Goal: Task Accomplishment & Management: Manage account settings

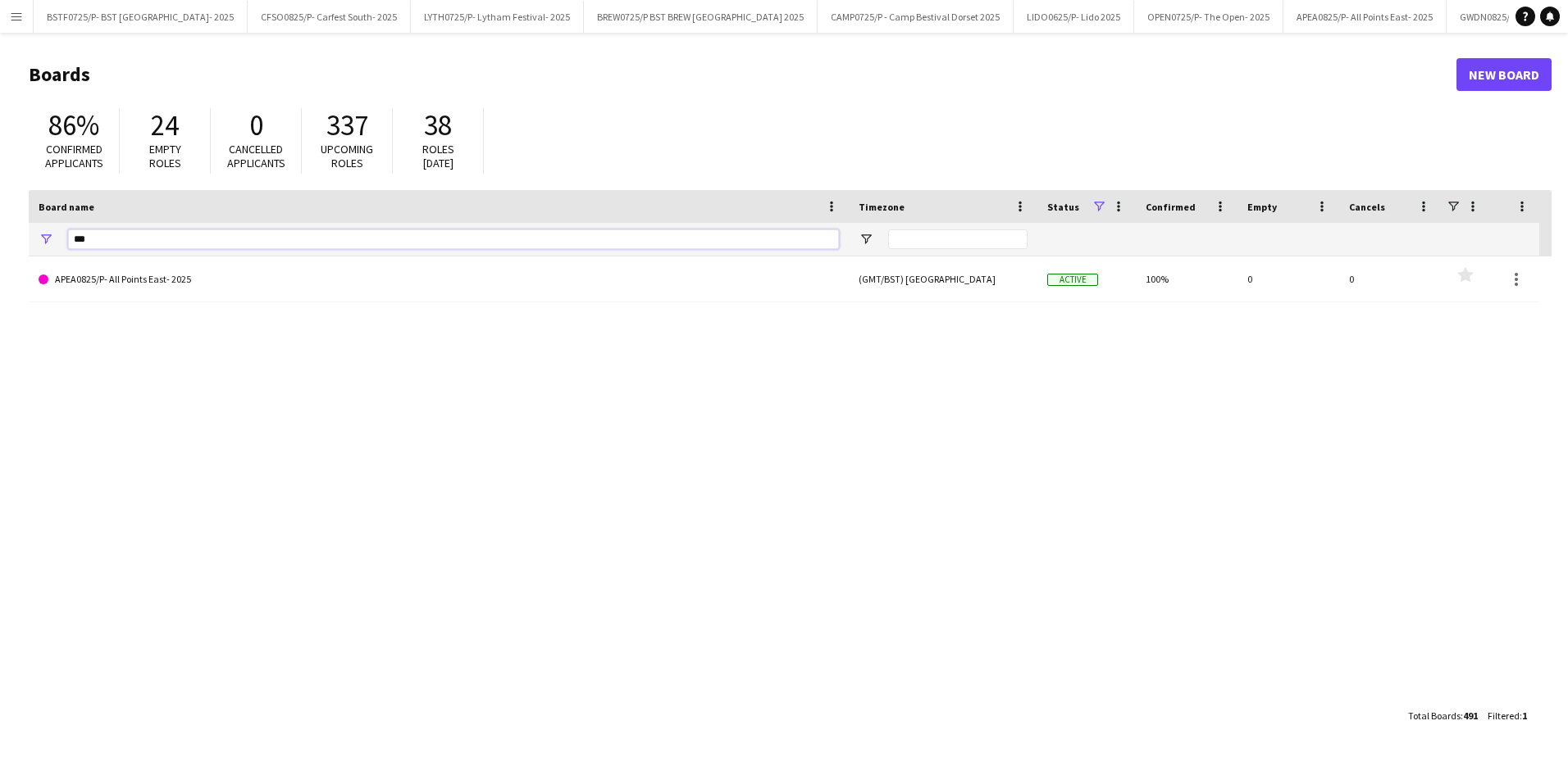
click at [117, 245] on input "***" at bounding box center [453, 239] width 771 height 19
type input "*"
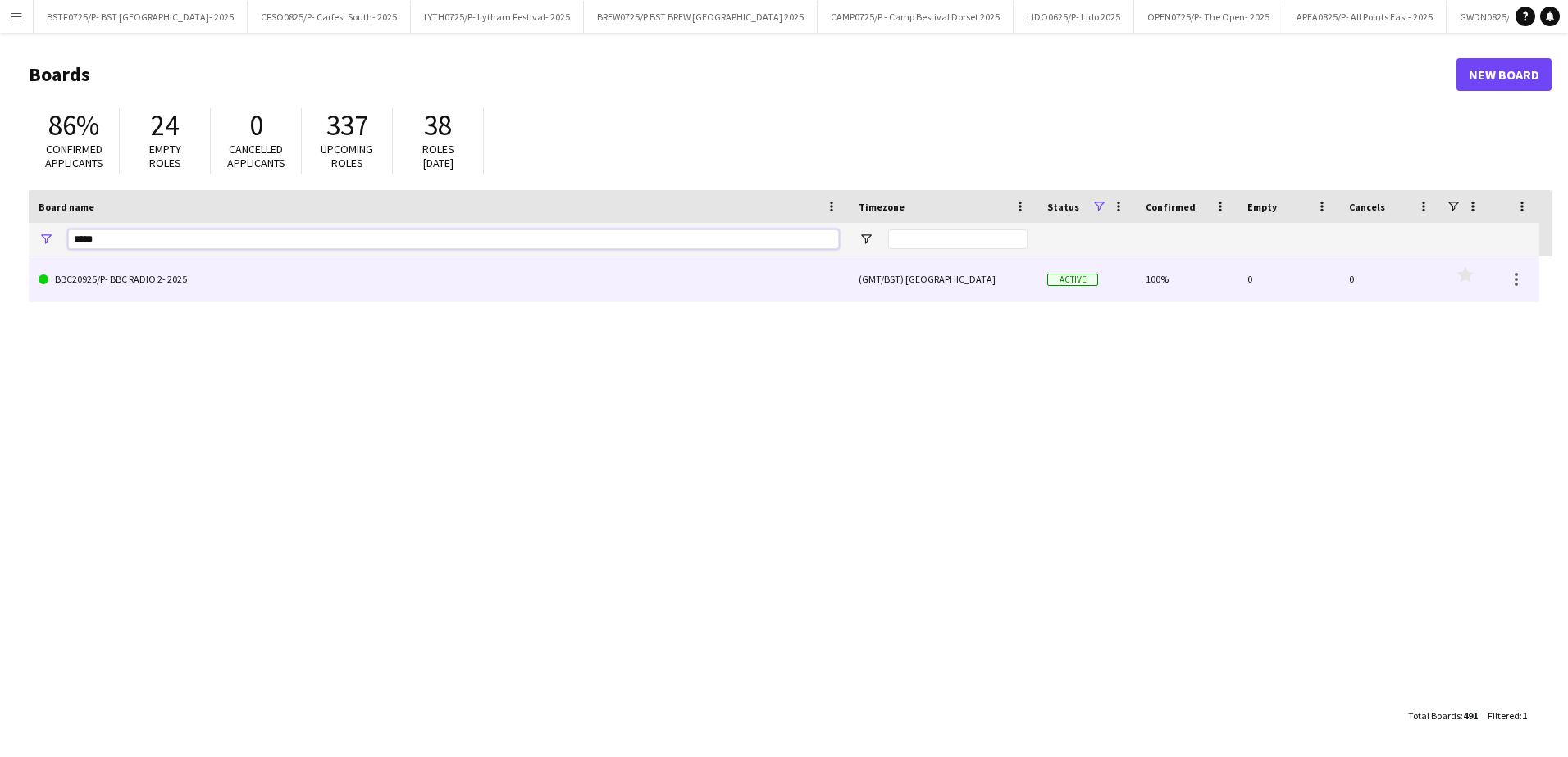
type input "*****"
click at [132, 294] on link "BBC20925/P- BBC RADIO 2- 2025" at bounding box center [438, 279] width 800 height 46
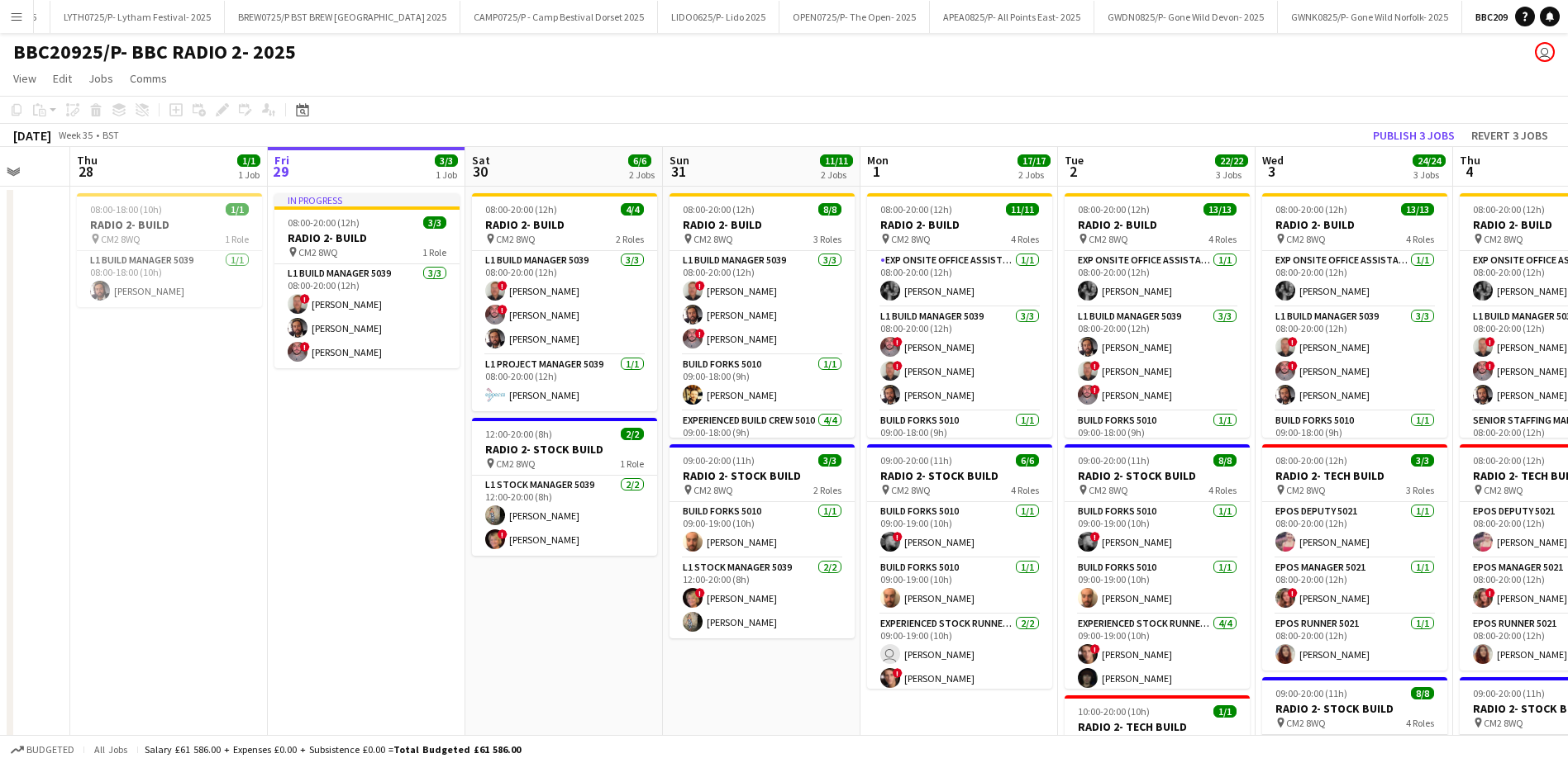
scroll to position [0, 459]
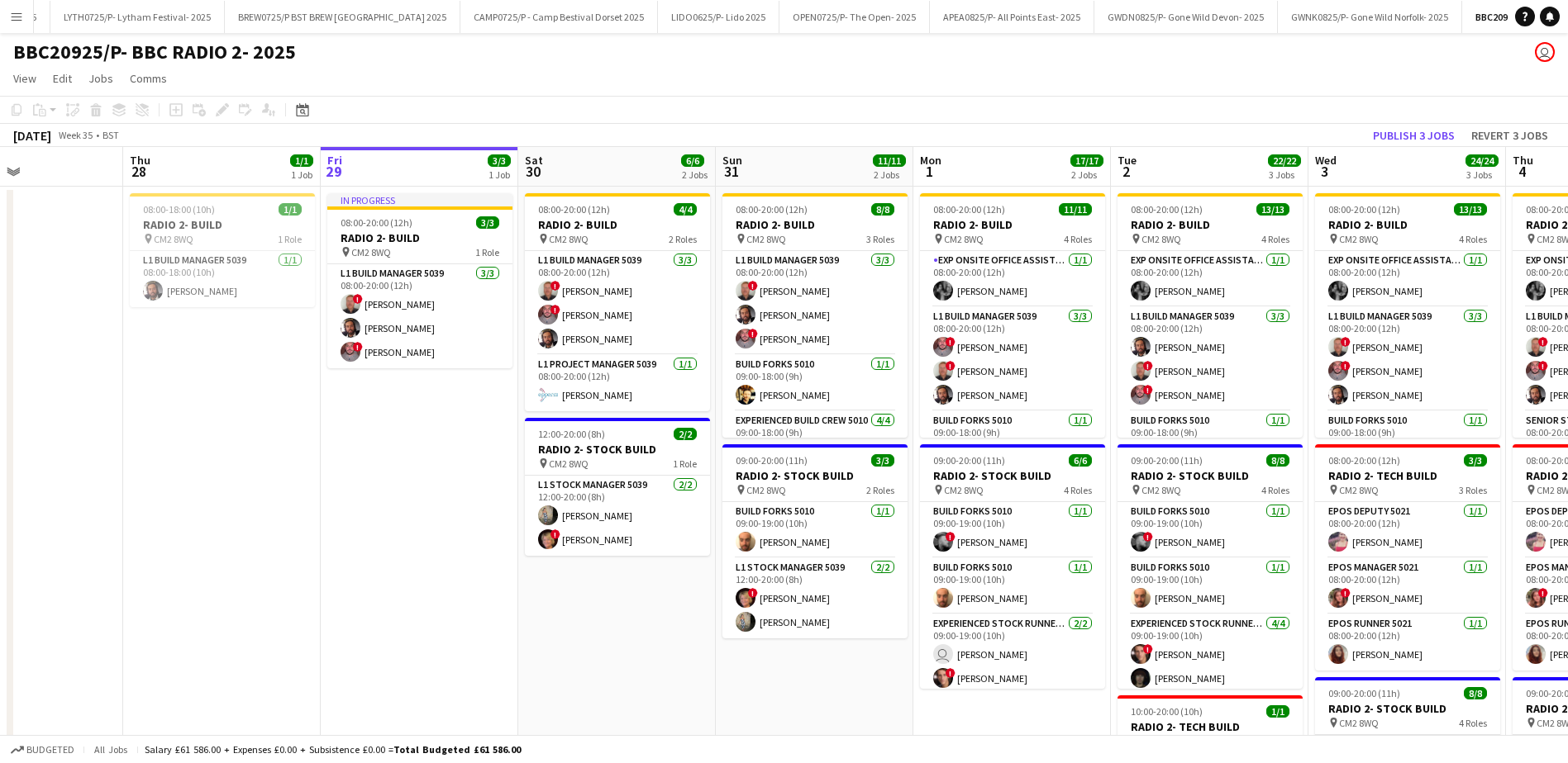
drag, startPoint x: 220, startPoint y: 502, endPoint x: 328, endPoint y: 322, distance: 209.9
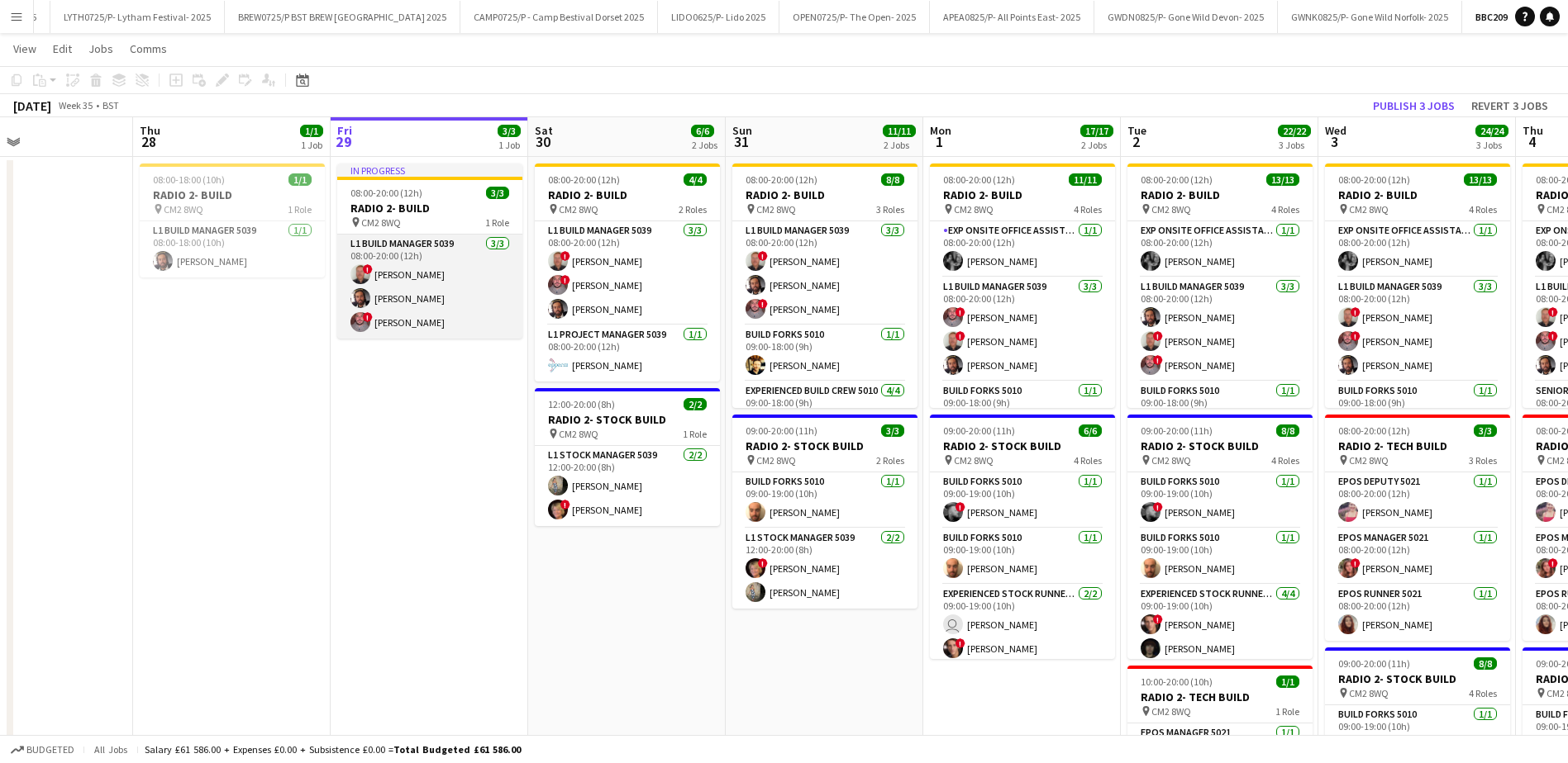
scroll to position [0, 0]
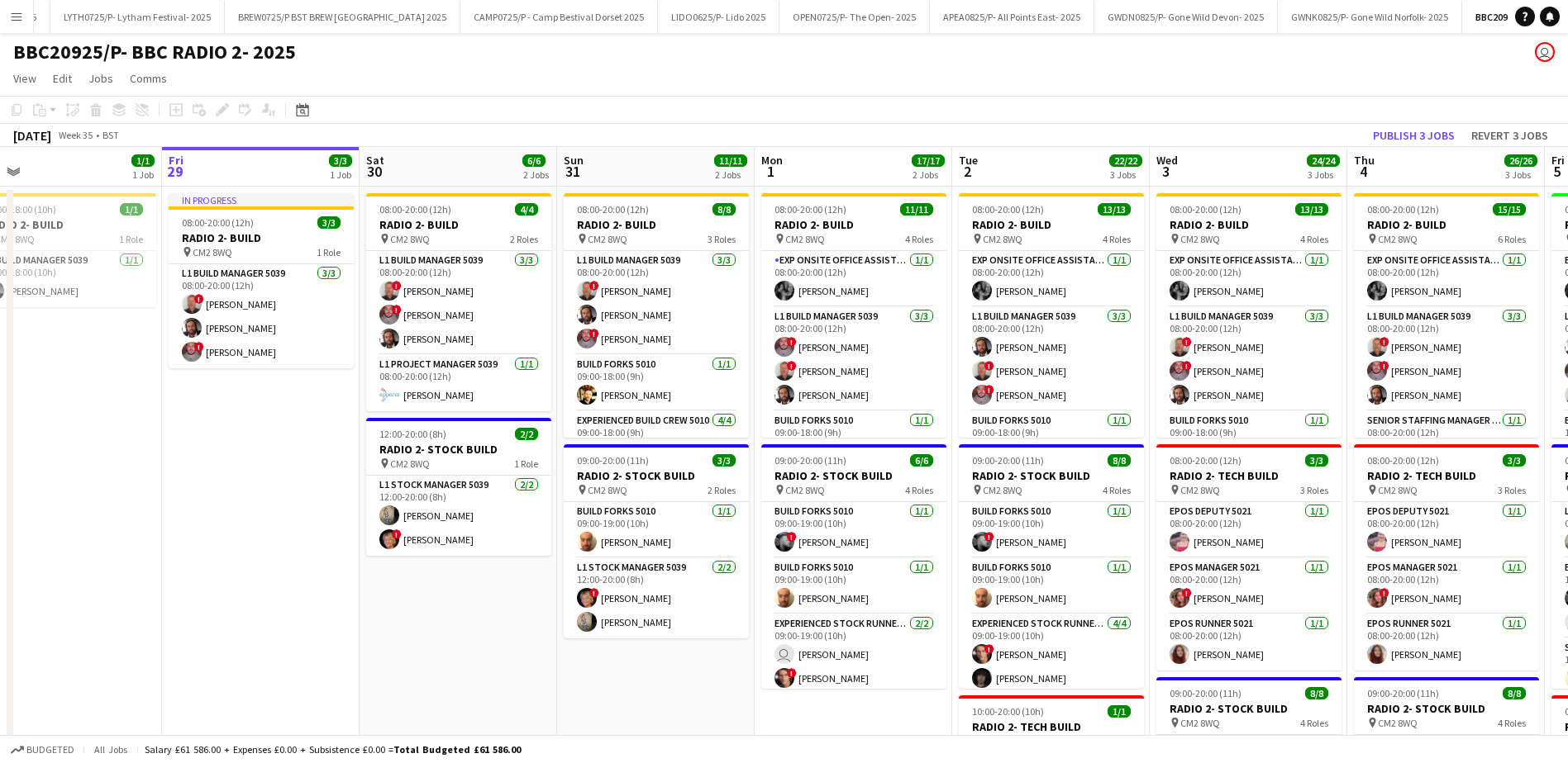
drag, startPoint x: 448, startPoint y: 528, endPoint x: 279, endPoint y: 506, distance: 170.4
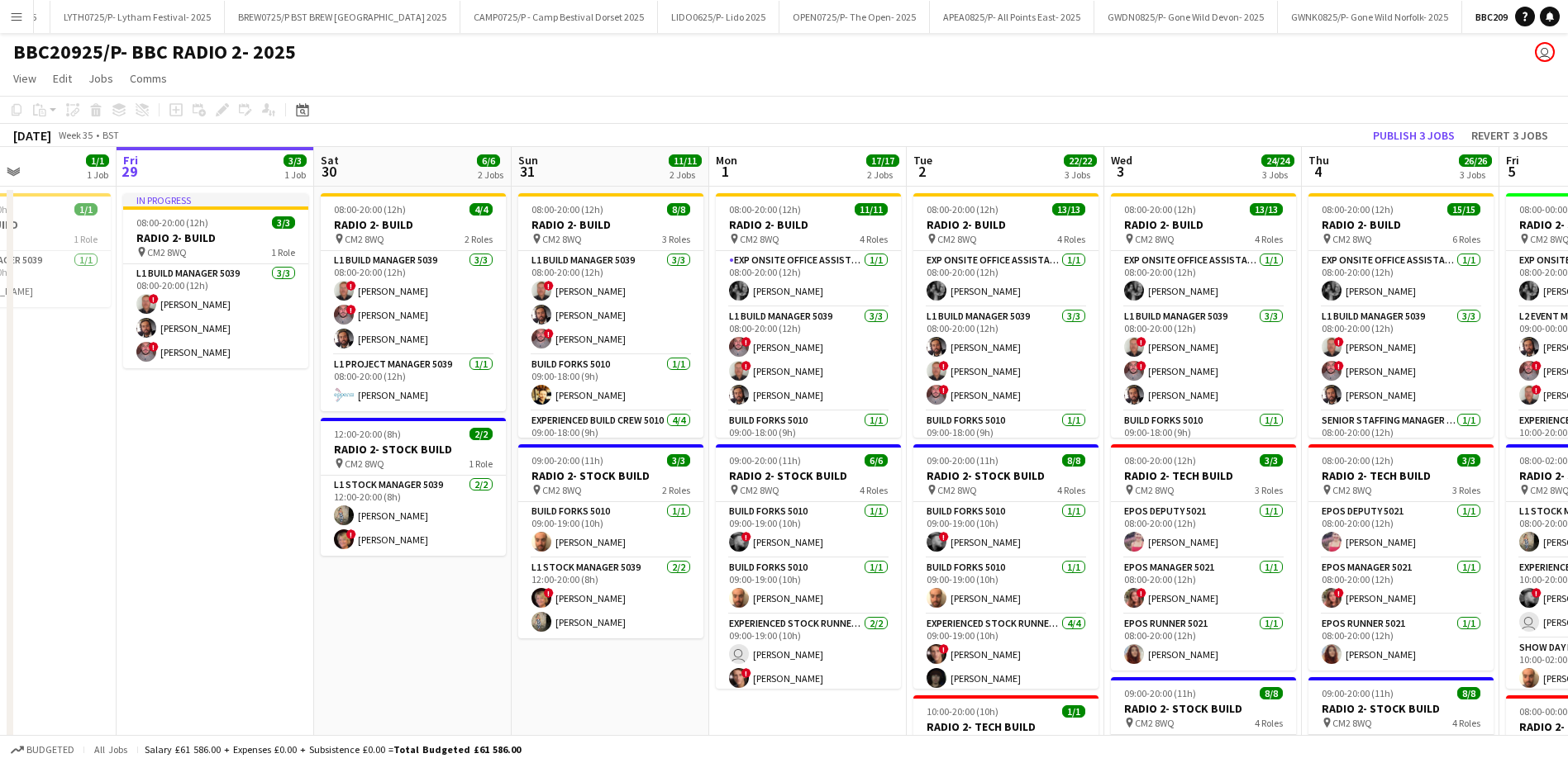
drag, startPoint x: 240, startPoint y: 555, endPoint x: 194, endPoint y: 555, distance: 46.0
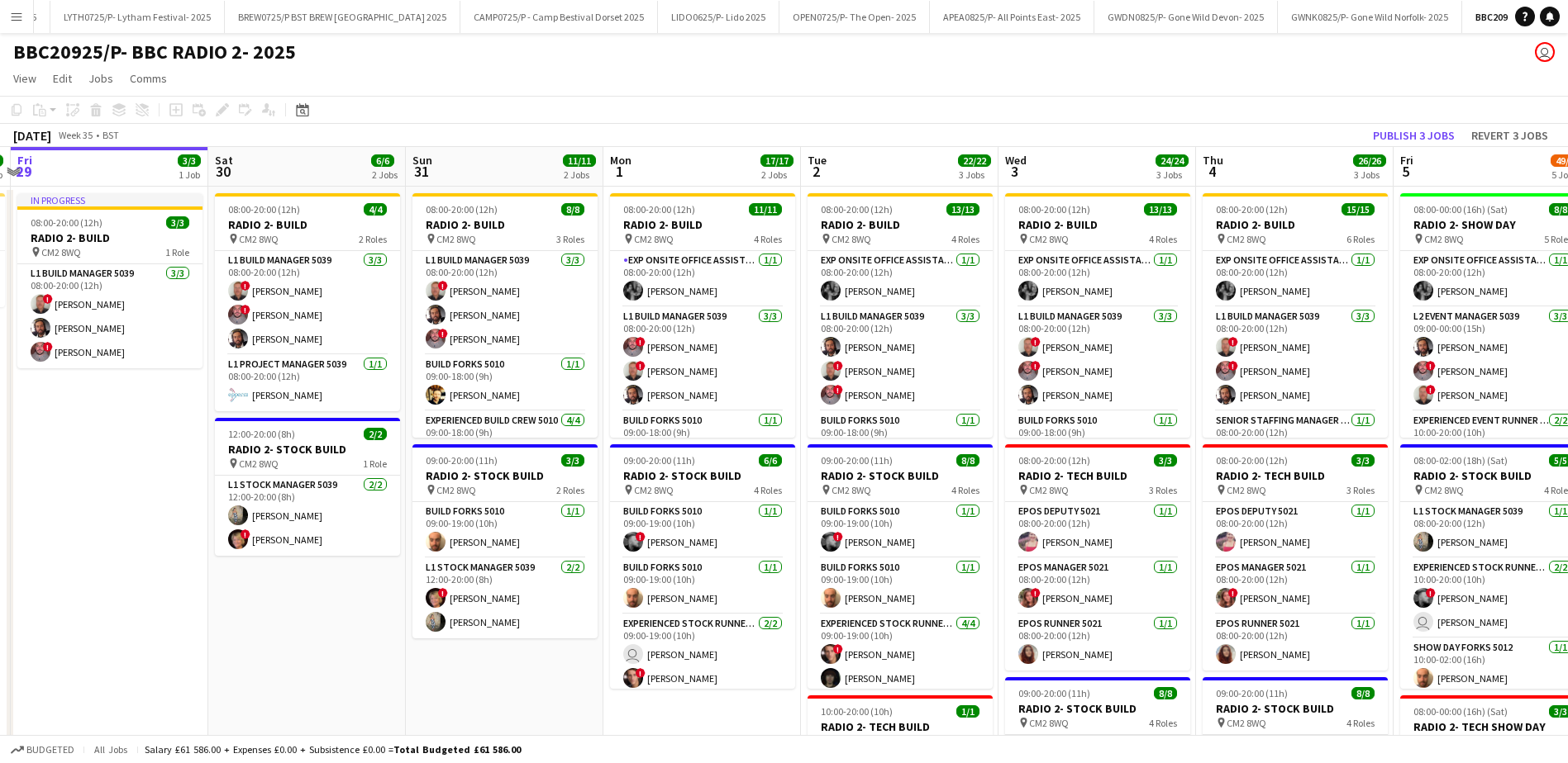
scroll to position [0, 583]
drag, startPoint x: 254, startPoint y: 589, endPoint x: 147, endPoint y: 598, distance: 107.4
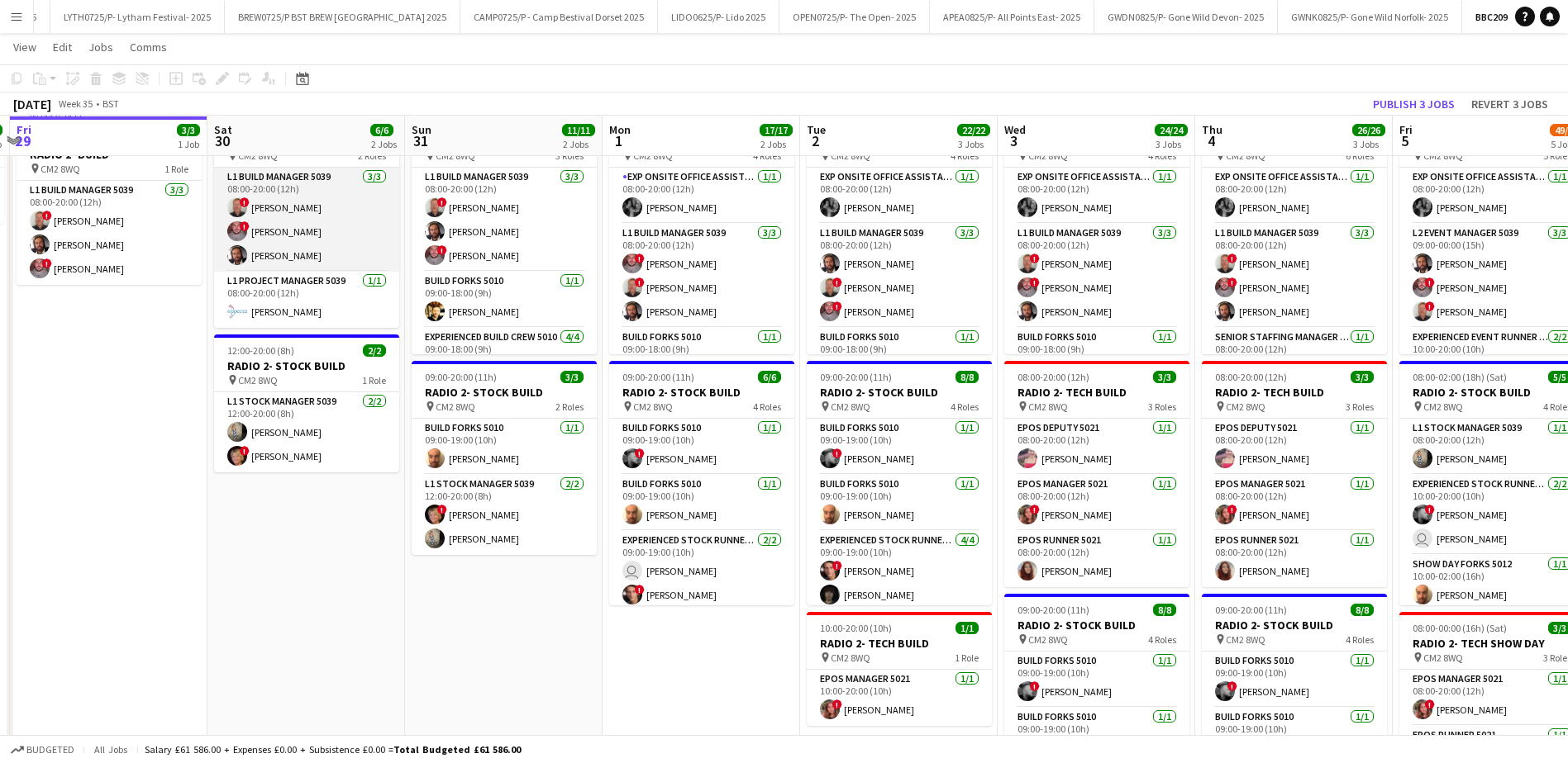
scroll to position [83, 0]
click at [350, 640] on app-date-cell "08:00-20:00 (12h) 4/4 RADIO 2- BUILD pin CM2 8WQ 2 Roles L1 Build Manager 5039 …" at bounding box center [307, 745] width 198 height 1287
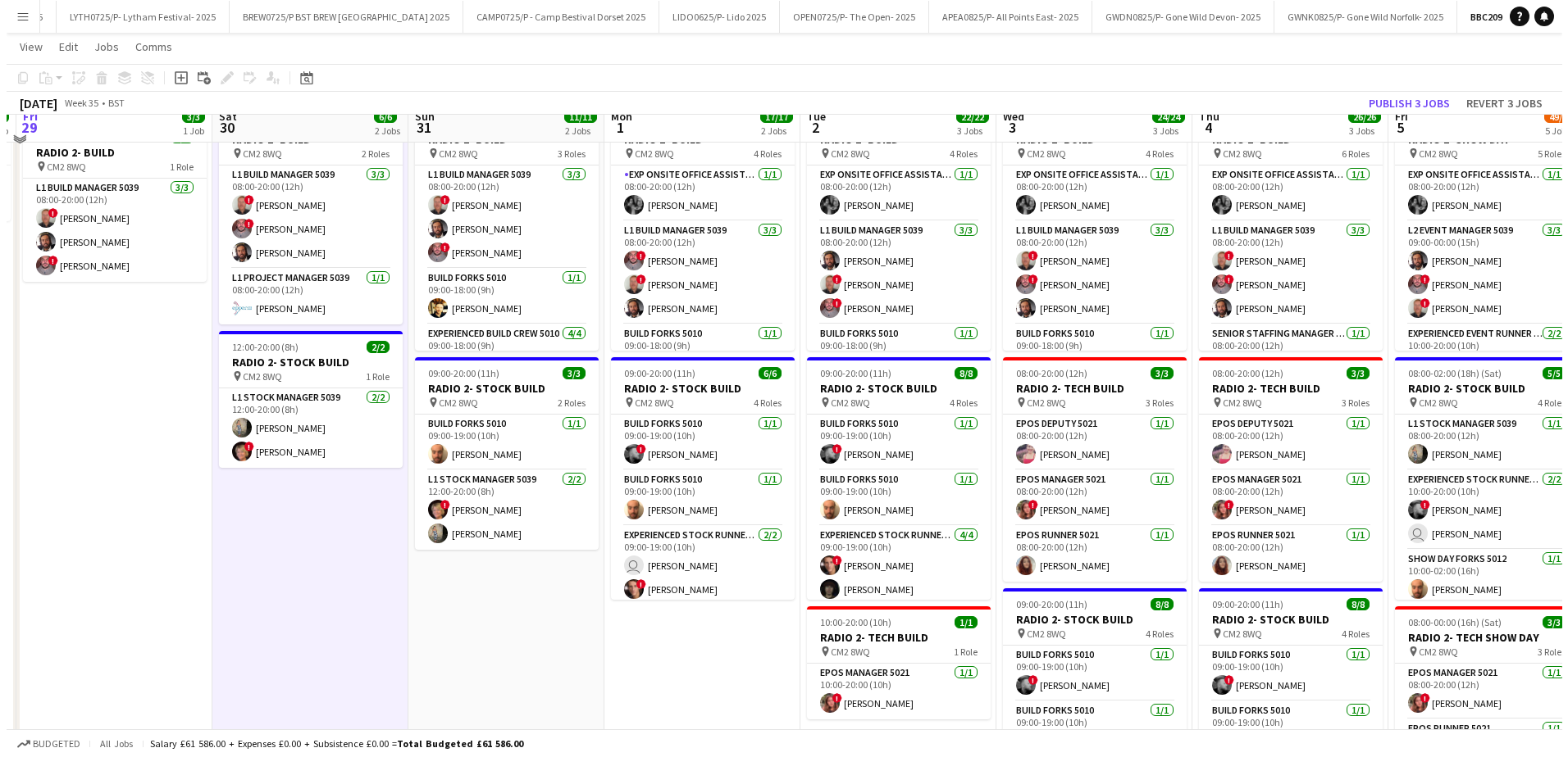
scroll to position [0, 0]
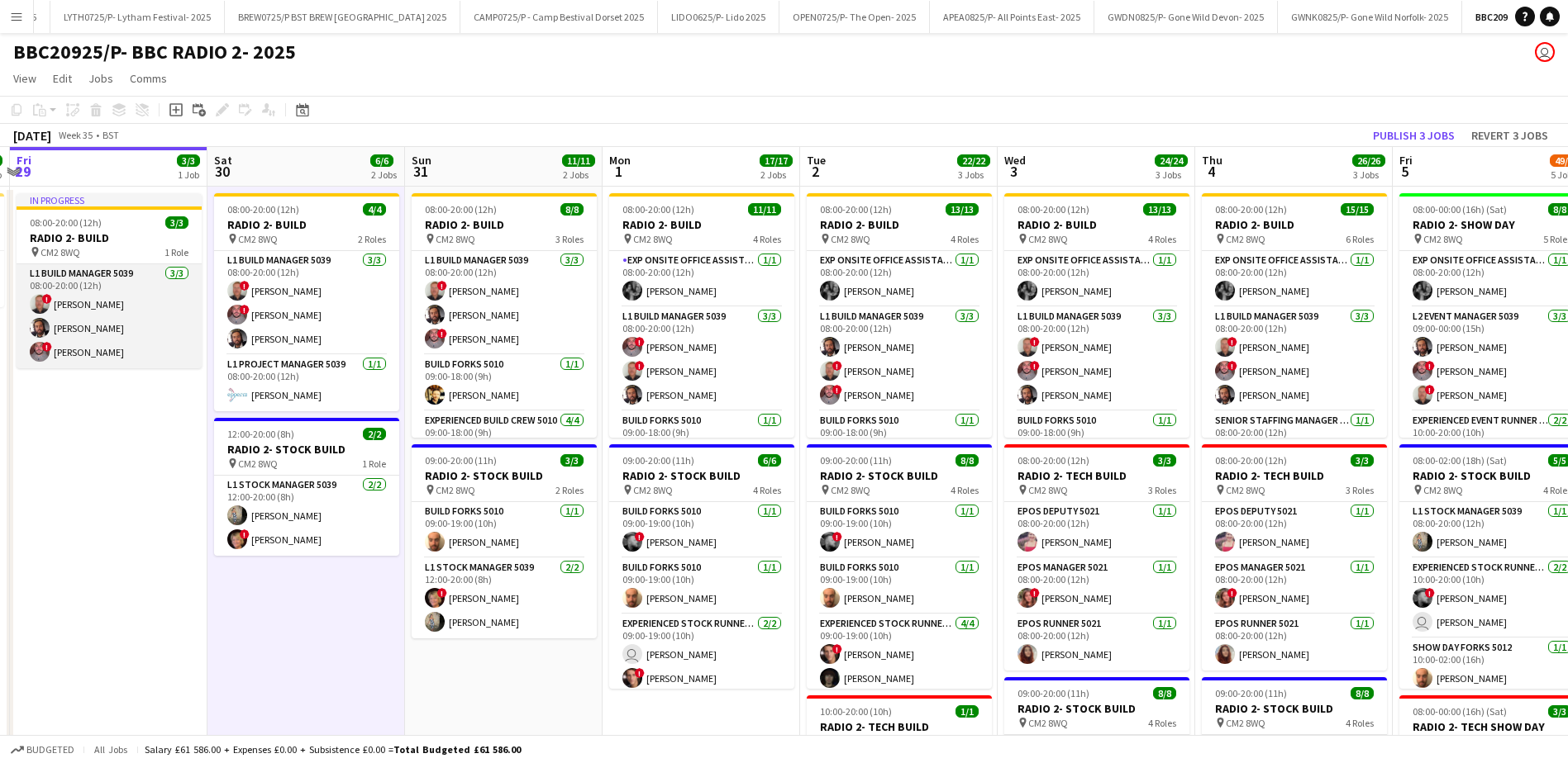
click at [63, 301] on app-card-role "L1 Build Manager 5039 [DATE] 08:00-20:00 (12h) ! [PERSON_NAME] [PERSON_NAME] ! …" at bounding box center [109, 316] width 185 height 104
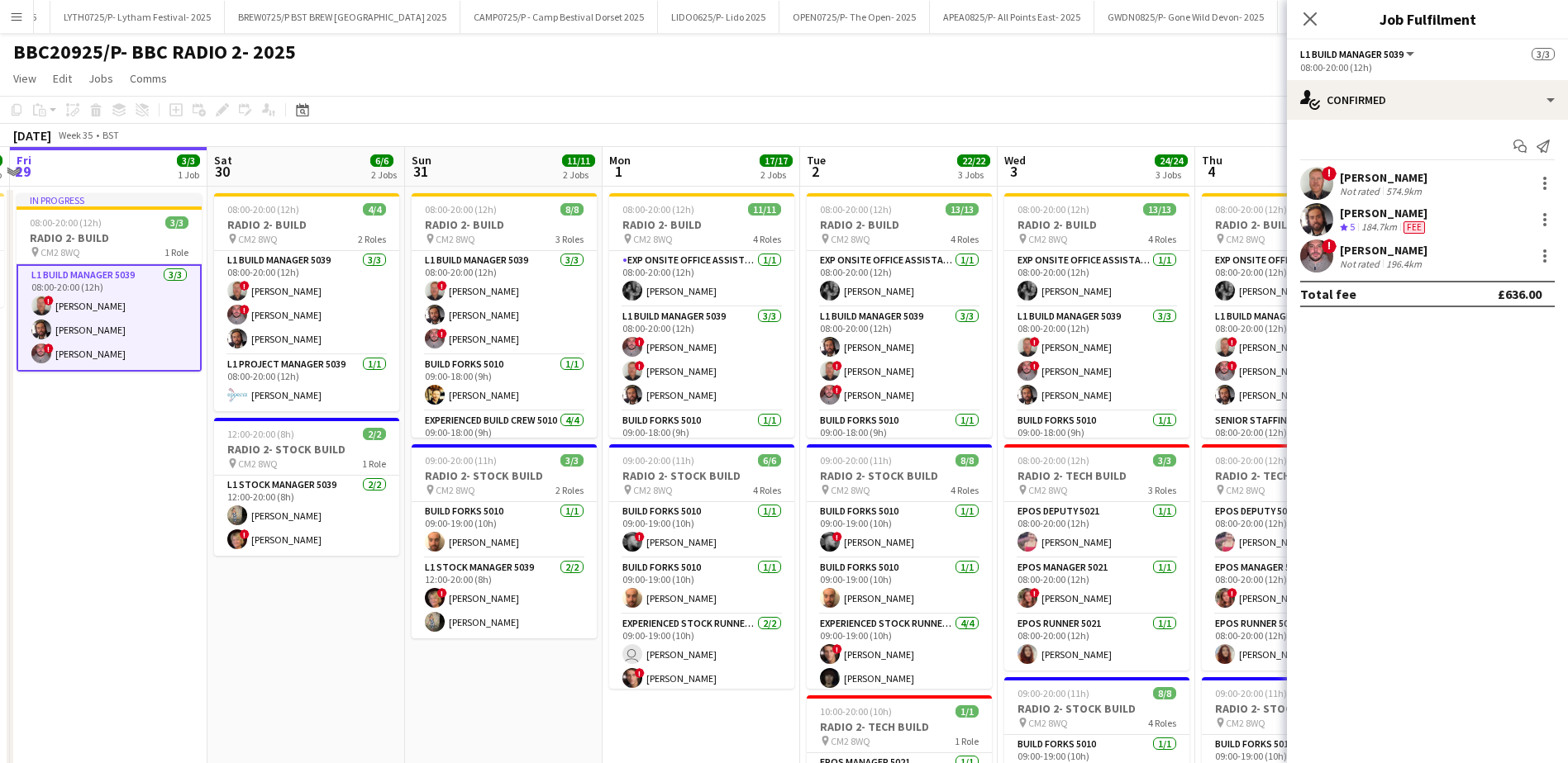
click at [82, 354] on app-card-role "L1 Build Manager 5039 [DATE] 08:00-20:00 (12h) ! [PERSON_NAME] [PERSON_NAME] ! …" at bounding box center [109, 317] width 185 height 107
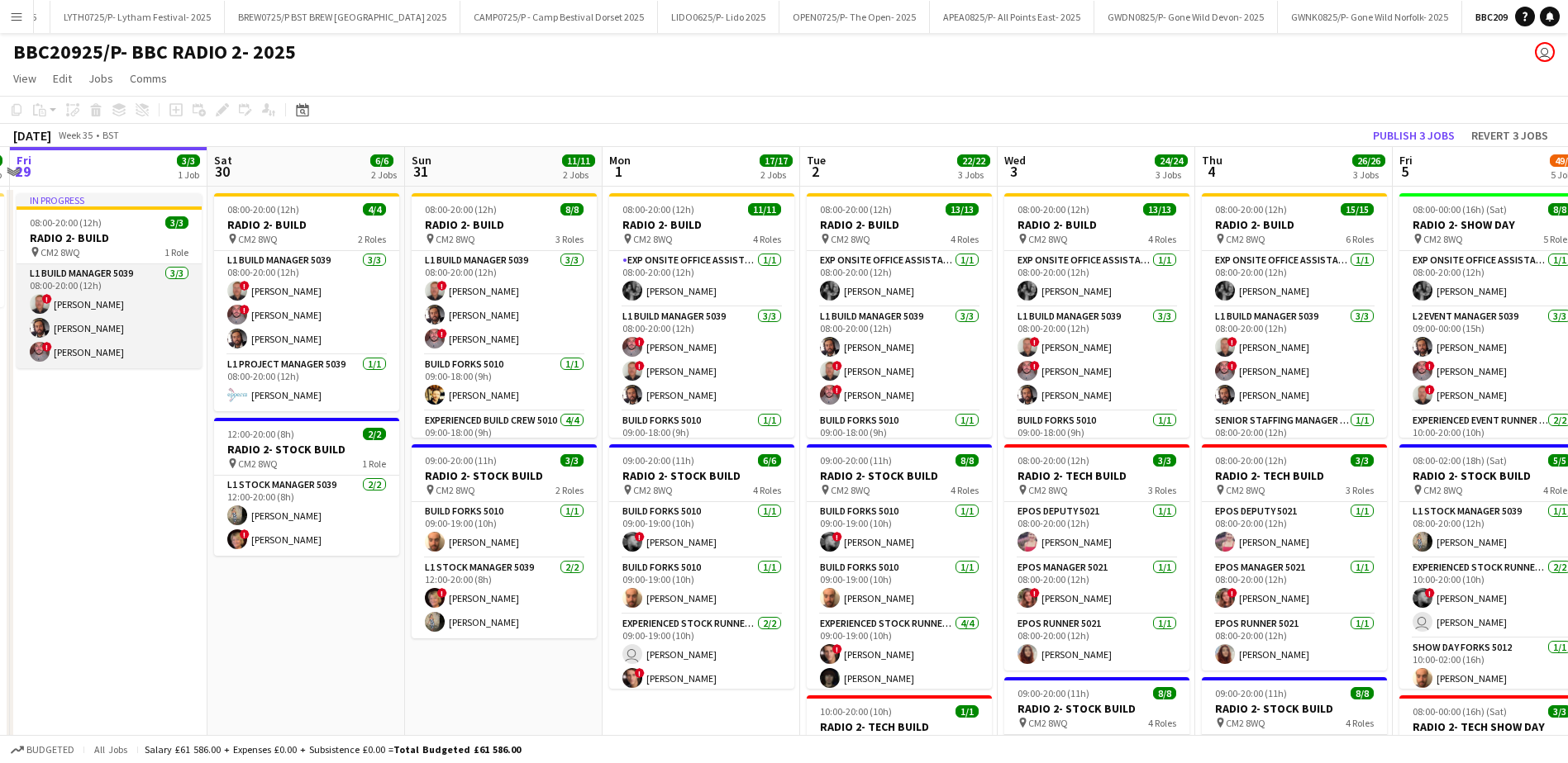
click at [82, 354] on app-card-role "L1 Build Manager 5039 [DATE] 08:00-20:00 (12h) ! [PERSON_NAME] [PERSON_NAME] ! …" at bounding box center [109, 316] width 185 height 104
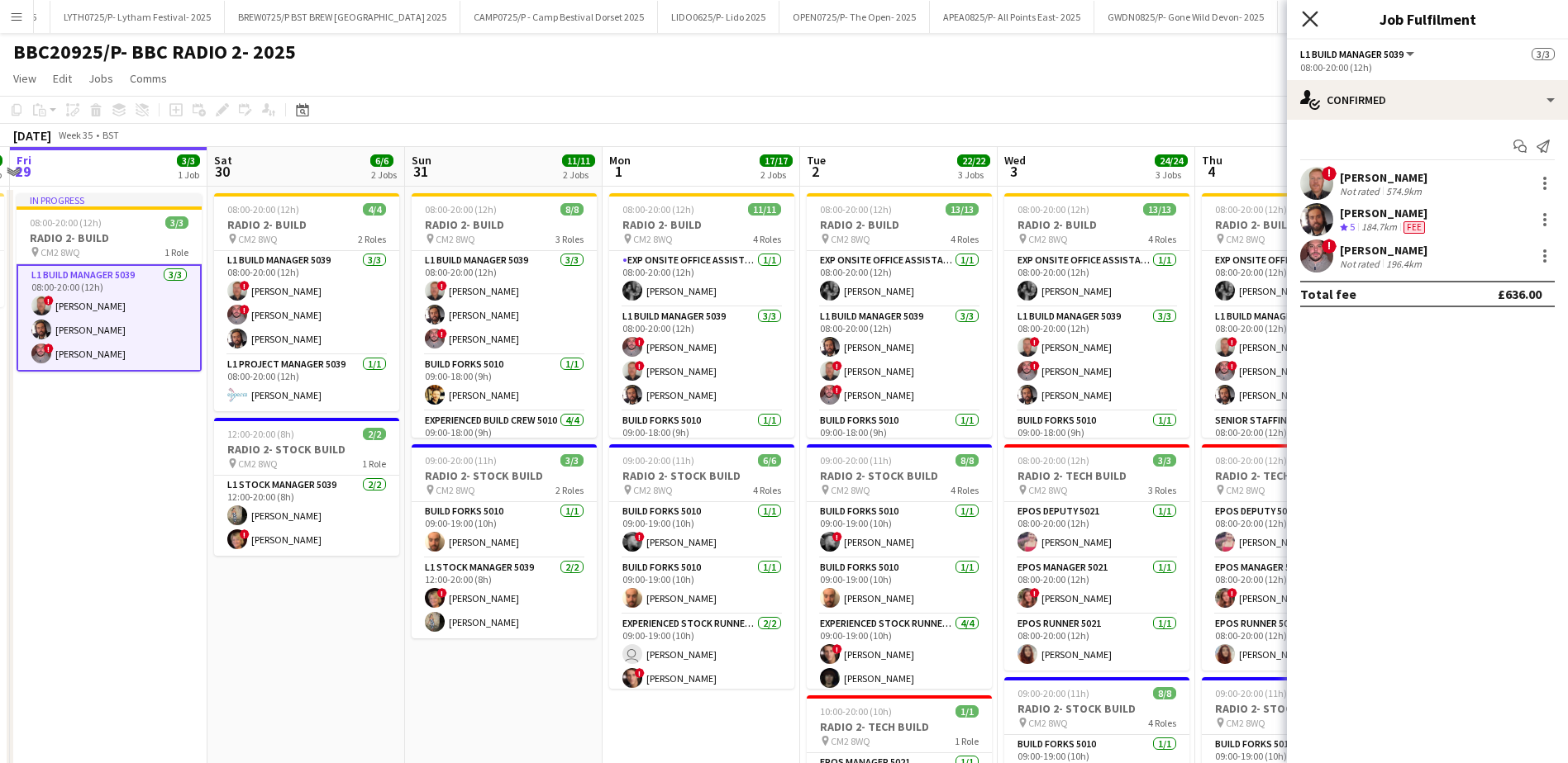
click at [1311, 18] on icon at bounding box center [1310, 19] width 16 height 16
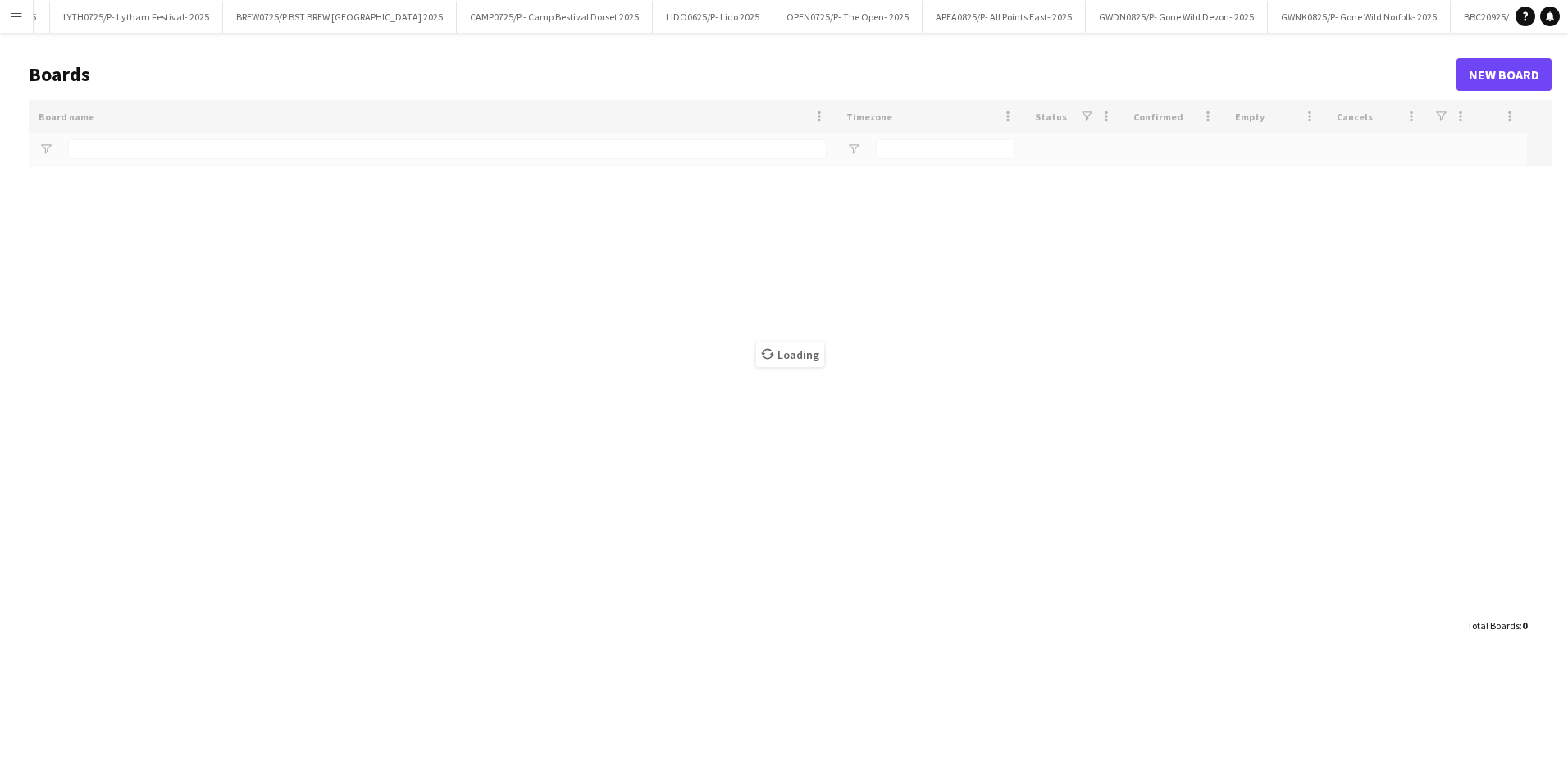
type input "*****"
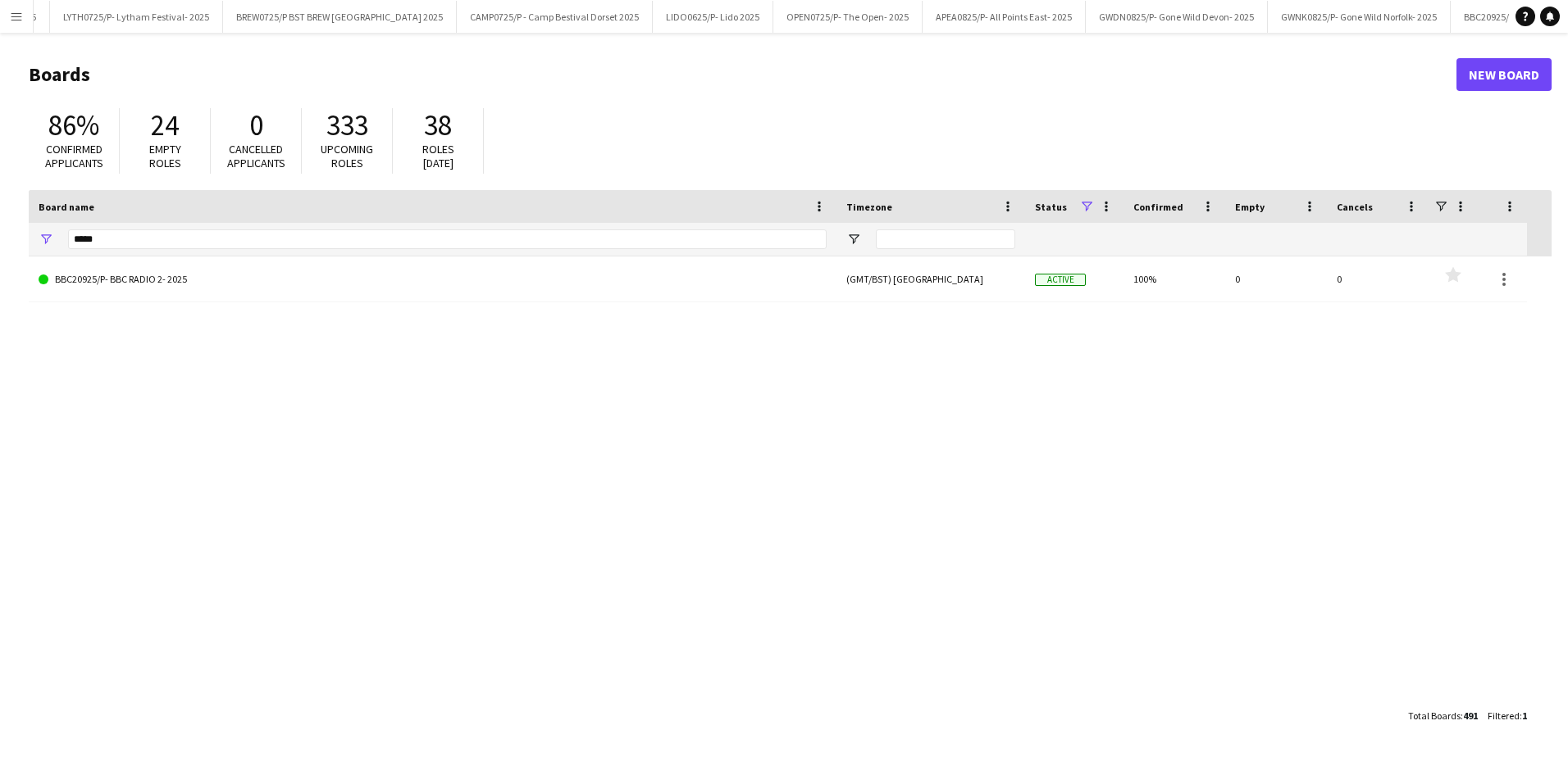
click at [13, 24] on button "Menu" at bounding box center [16, 16] width 33 height 33
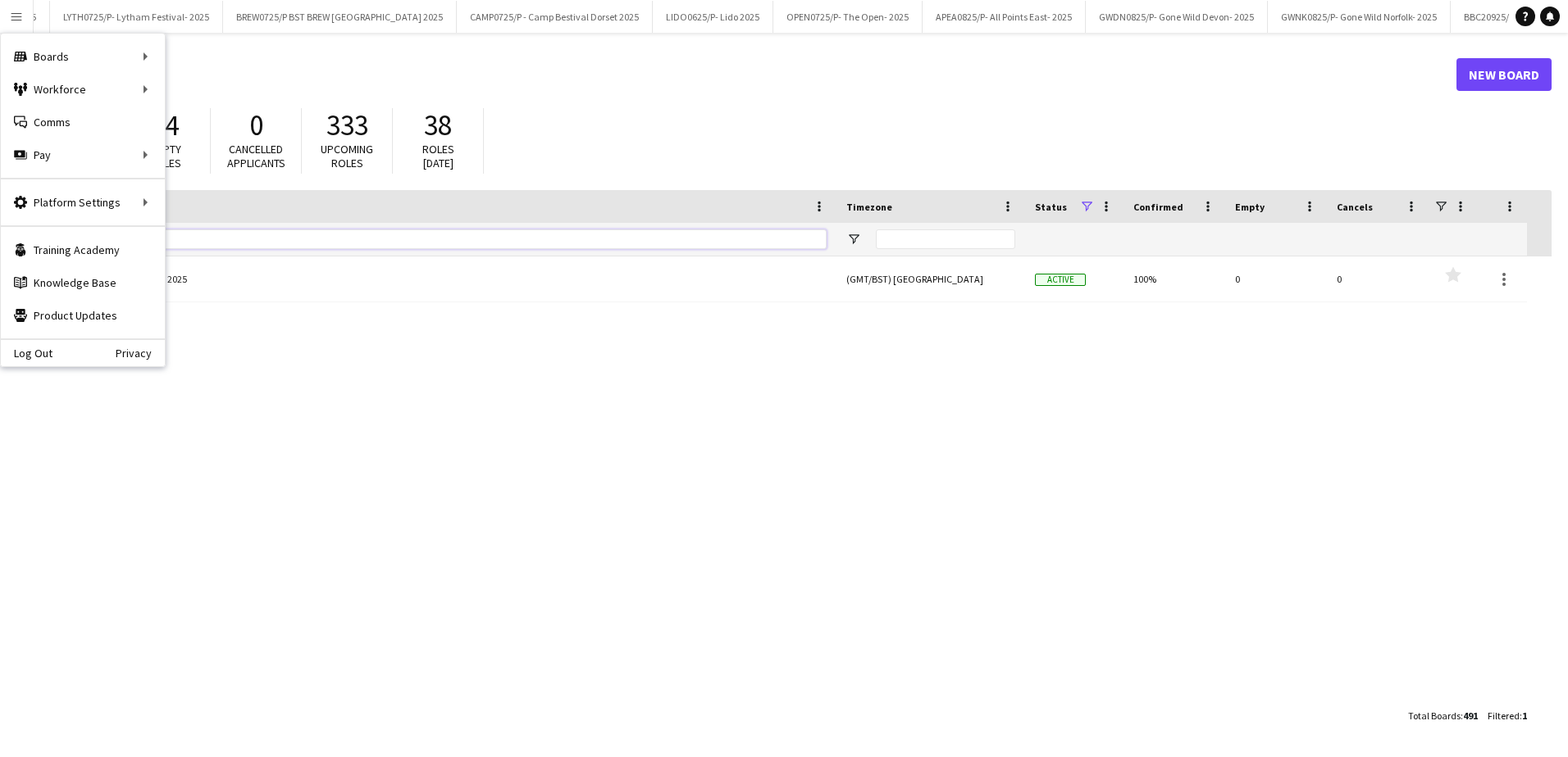
click at [225, 250] on input "*****" at bounding box center [446, 239] width 758 height 19
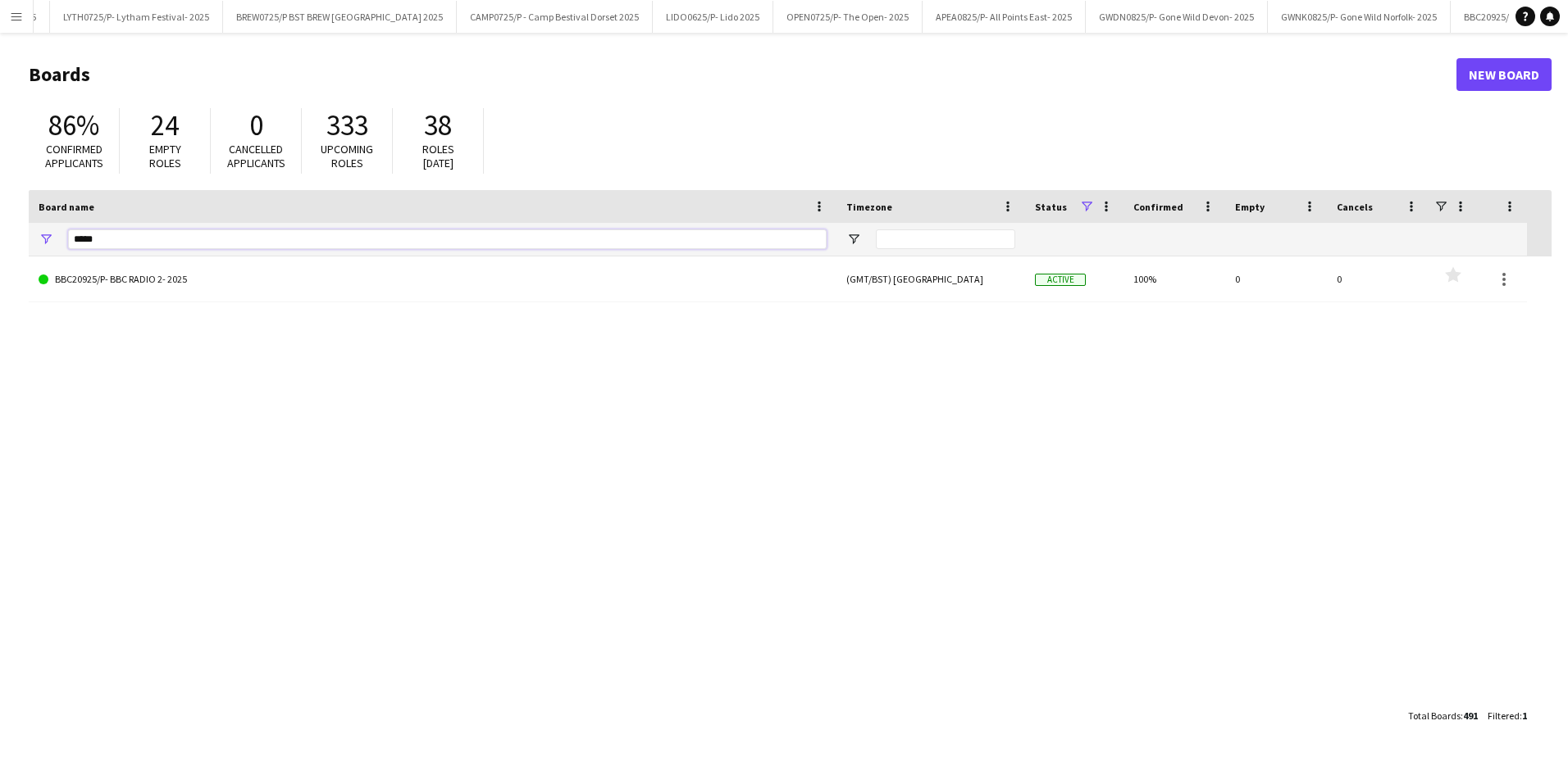
drag, startPoint x: 223, startPoint y: 244, endPoint x: 0, endPoint y: 201, distance: 227.1
click at [12, 204] on main "Boards New Board 86% Confirmed applicants 24 Empty roles 0 Cancelled applicants…" at bounding box center [784, 394] width 1568 height 724
type input "*"
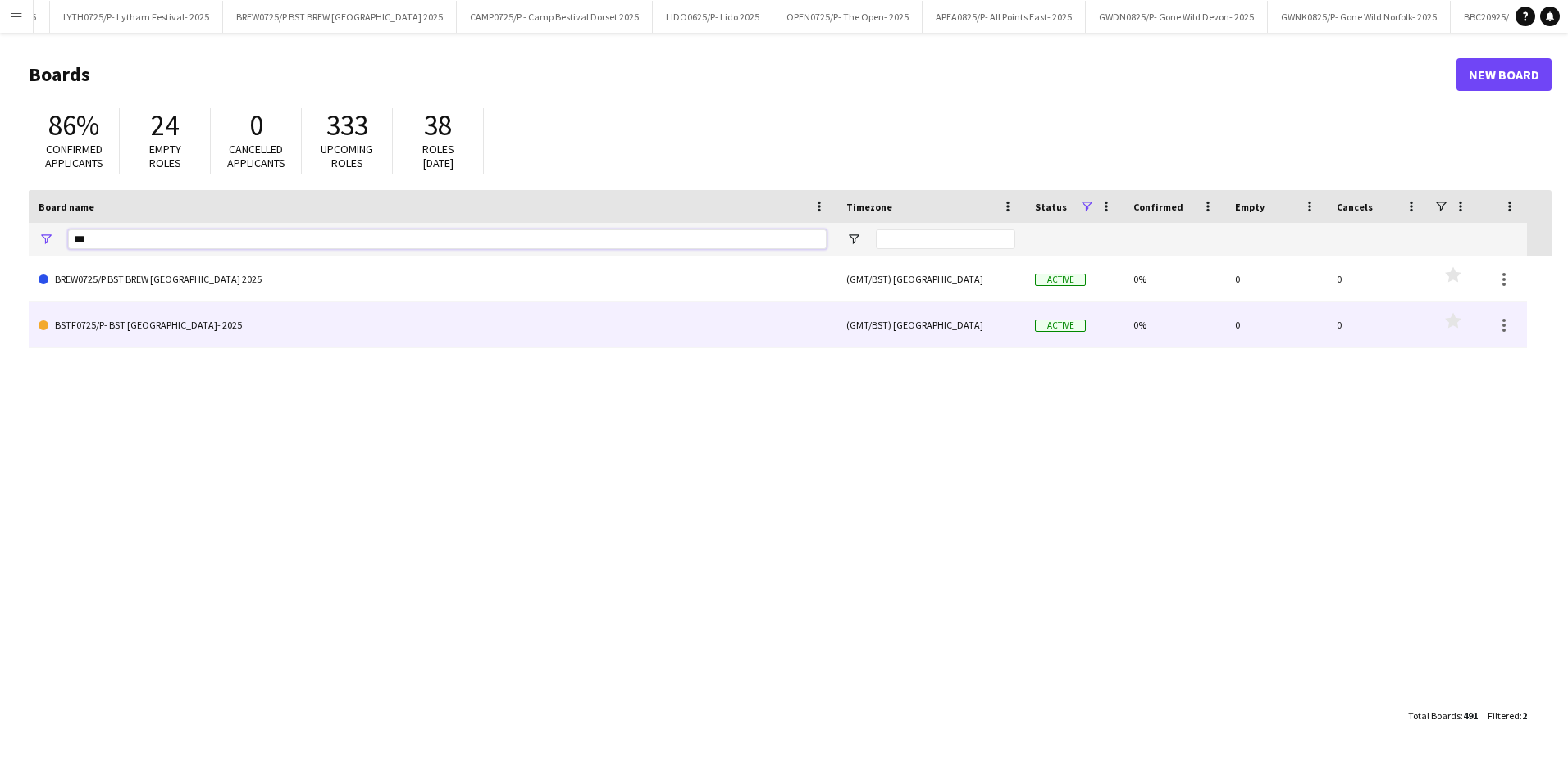
type input "***"
click at [178, 335] on link "BSTF0725/P- BST [GEOGRAPHIC_DATA]- 2025" at bounding box center [432, 325] width 788 height 46
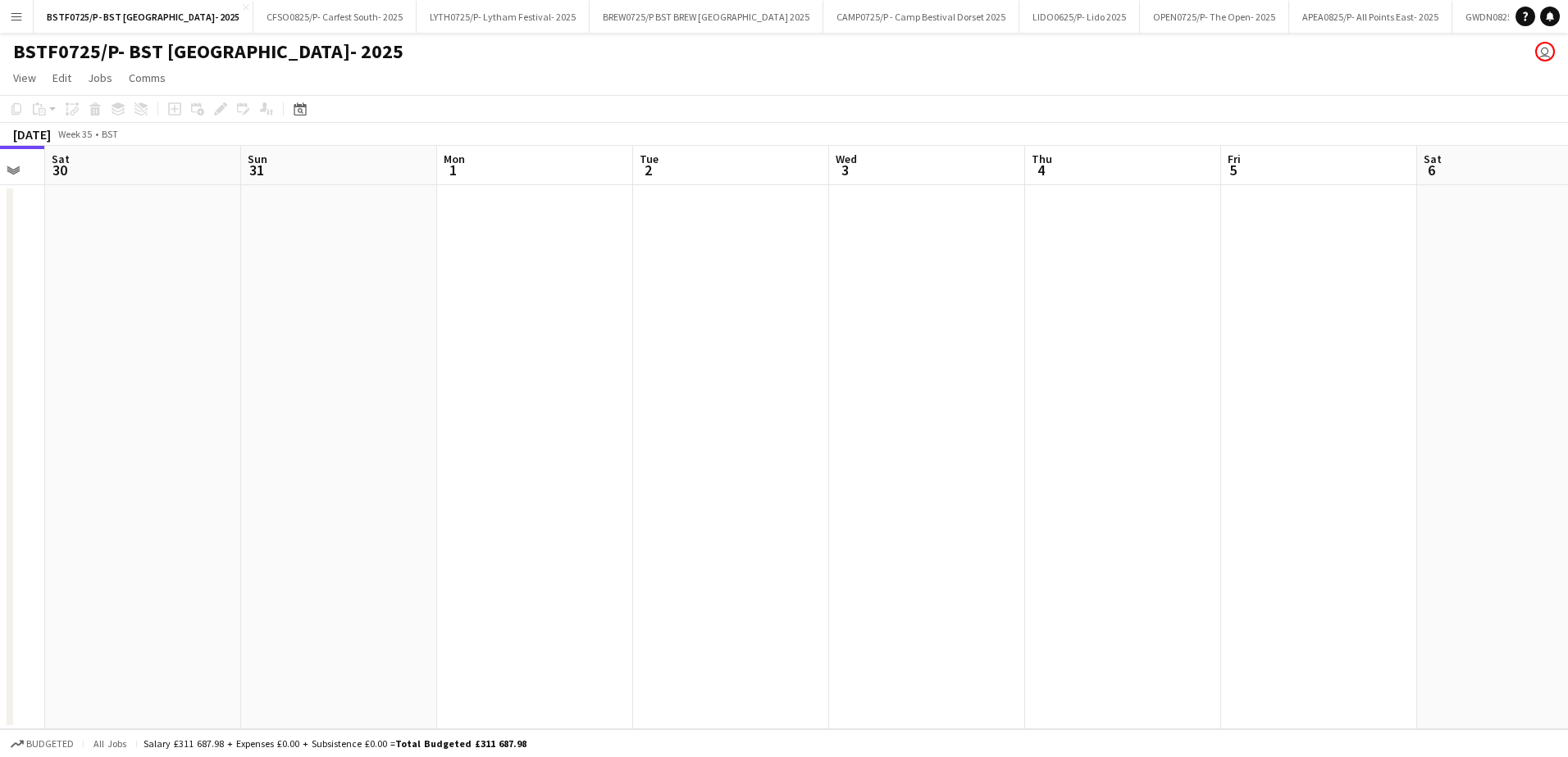
drag, startPoint x: 1010, startPoint y: 500, endPoint x: 136, endPoint y: 502, distance: 874.0
click at [193, 505] on app-calendar-viewport "Tue 26 Wed 27 Thu 28 Fri 29 Sat 30 Sun 31 Mon 1 Tue 2 Wed 3 Thu 4 Fri 5 Sat 6 S…" at bounding box center [784, 437] width 1568 height 584
drag, startPoint x: 0, startPoint y: 503, endPoint x: 912, endPoint y: 507, distance: 912.0
click at [912, 507] on app-calendar-viewport "Fri 29 Sat 30 Sun 31 Mon 1 Tue 2 Wed 3 Thu 4 Fri 5 Sat 6 Sun 7 Mon 8 Tue 9 Wed …" at bounding box center [784, 437] width 1568 height 584
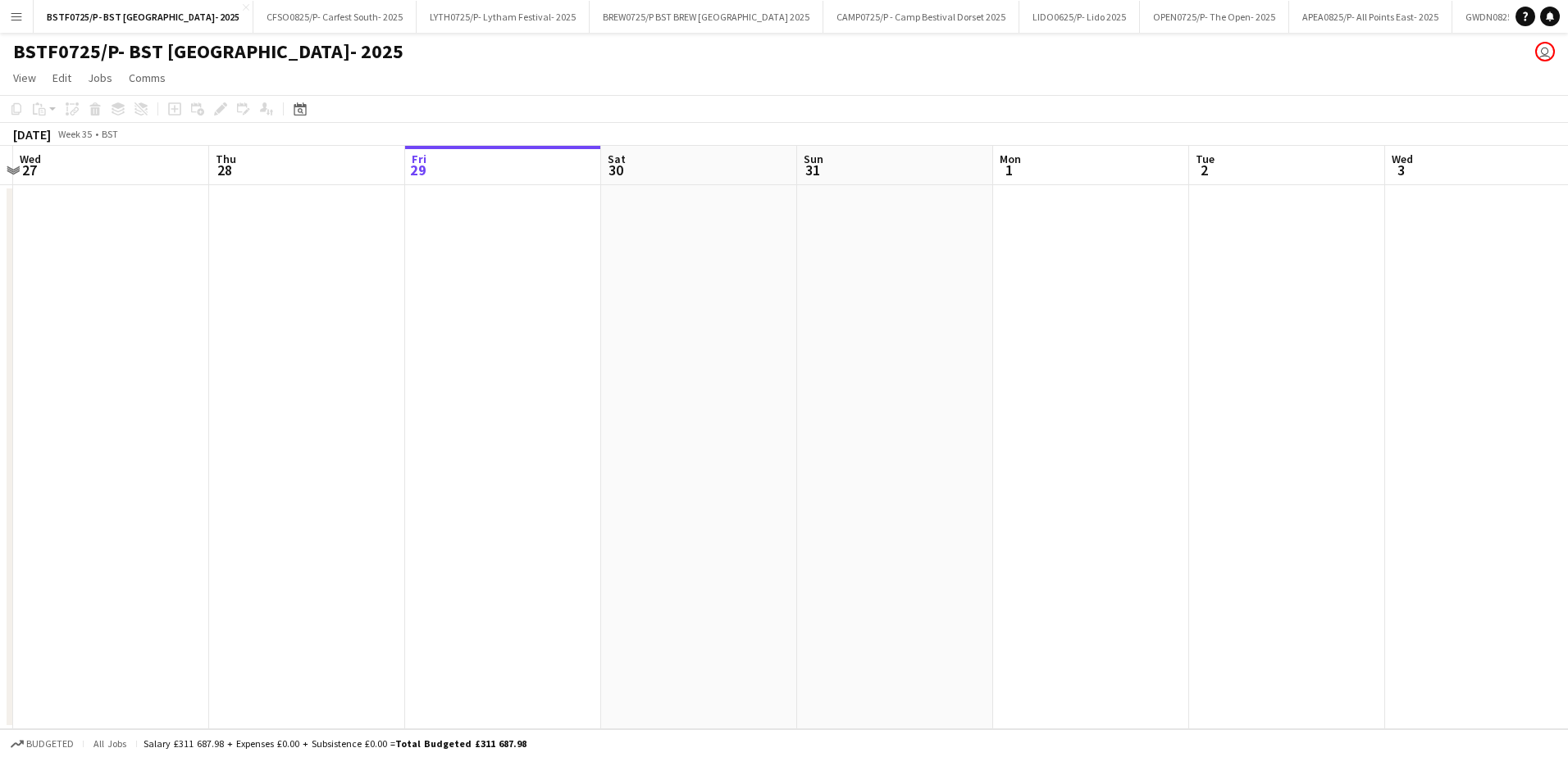
drag, startPoint x: 434, startPoint y: 509, endPoint x: 1049, endPoint y: 509, distance: 615.0
click at [1028, 509] on app-calendar-viewport "Mon 25 Tue 26 Wed 27 Thu 28 Fri 29 Sat 30 Sun 31 Mon 1 Tue 2 Wed 3 Thu 4 Fri 5 …" at bounding box center [784, 437] width 1568 height 584
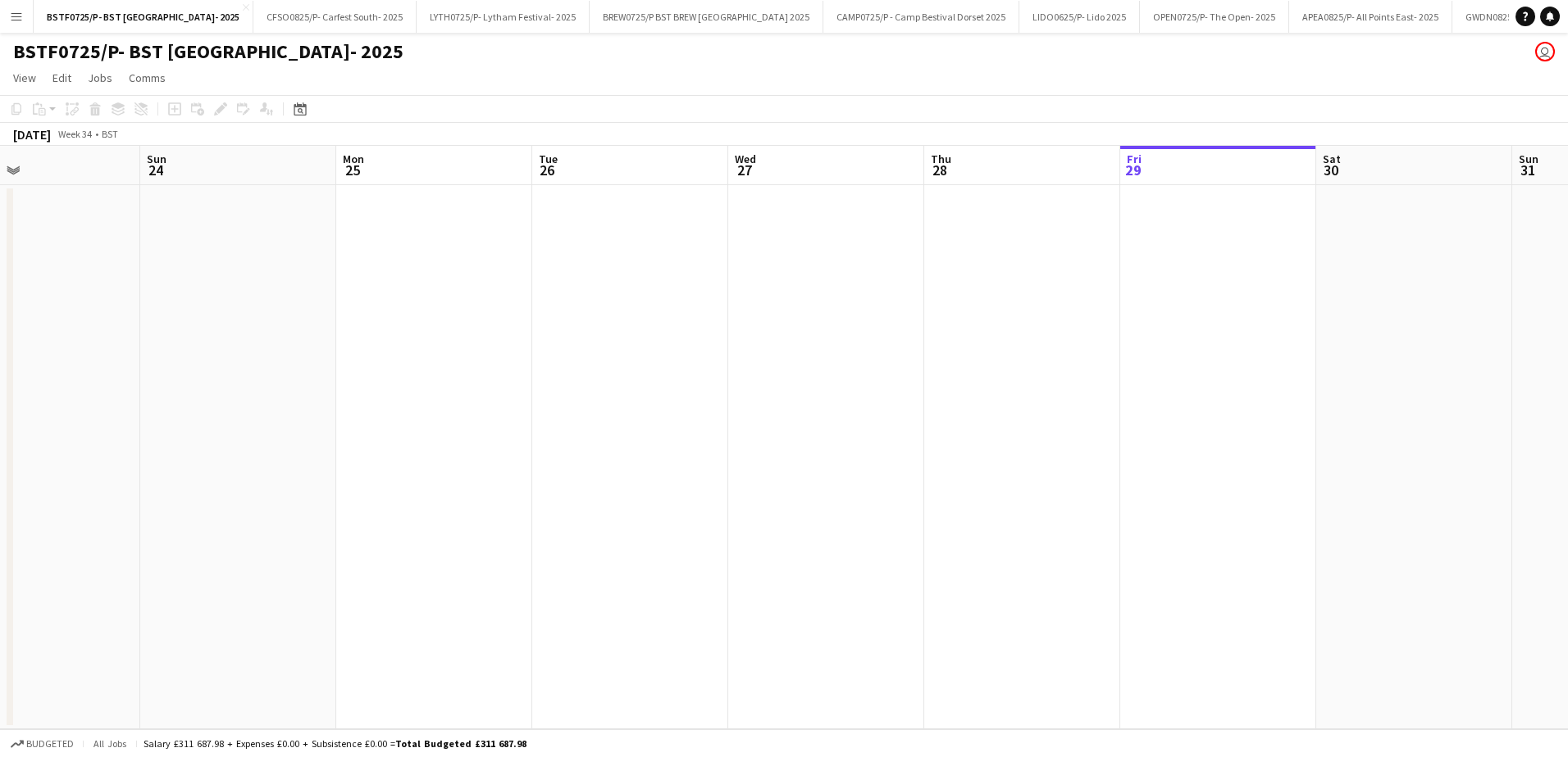
drag, startPoint x: 289, startPoint y: 525, endPoint x: 1011, endPoint y: 507, distance: 722.2
click at [1005, 507] on app-calendar-viewport "Thu 21 Fri 22 Sat 23 Sun 24 Mon 25 Tue 26 Wed 27 Thu 28 Fri 29 Sat 30 Sun 31 Mo…" at bounding box center [784, 437] width 1568 height 584
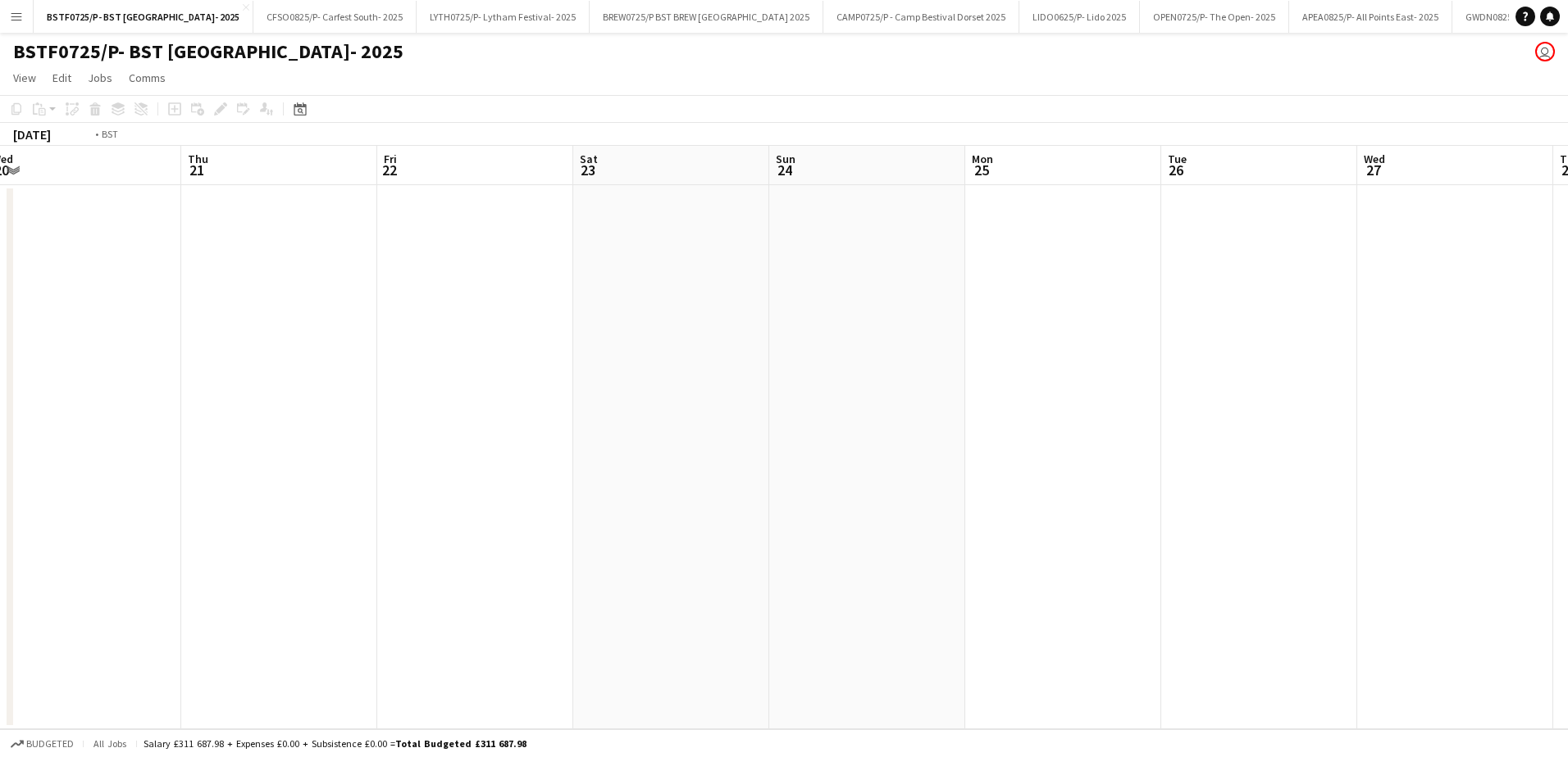
drag, startPoint x: 775, startPoint y: 548, endPoint x: 1186, endPoint y: 543, distance: 411.0
click at [1174, 546] on app-calendar-viewport "Mon 18 Tue 19 Wed 20 Thu 21 Fri 22 Sat 23 Sun 24 Mon 25 Tue 26 Wed 27 Thu 28 Fr…" at bounding box center [784, 437] width 1568 height 584
drag, startPoint x: 260, startPoint y: 556, endPoint x: 1081, endPoint y: 539, distance: 821.2
click at [1076, 542] on app-calendar-viewport "Wed 13 Thu 14 Fri 15 Sat 16 Sun 17 Mon 18 Tue 19 Wed 20 Thu 21 Fri 22 Sat 23 Su…" at bounding box center [784, 437] width 1568 height 584
drag, startPoint x: 358, startPoint y: 564, endPoint x: 771, endPoint y: 557, distance: 413.1
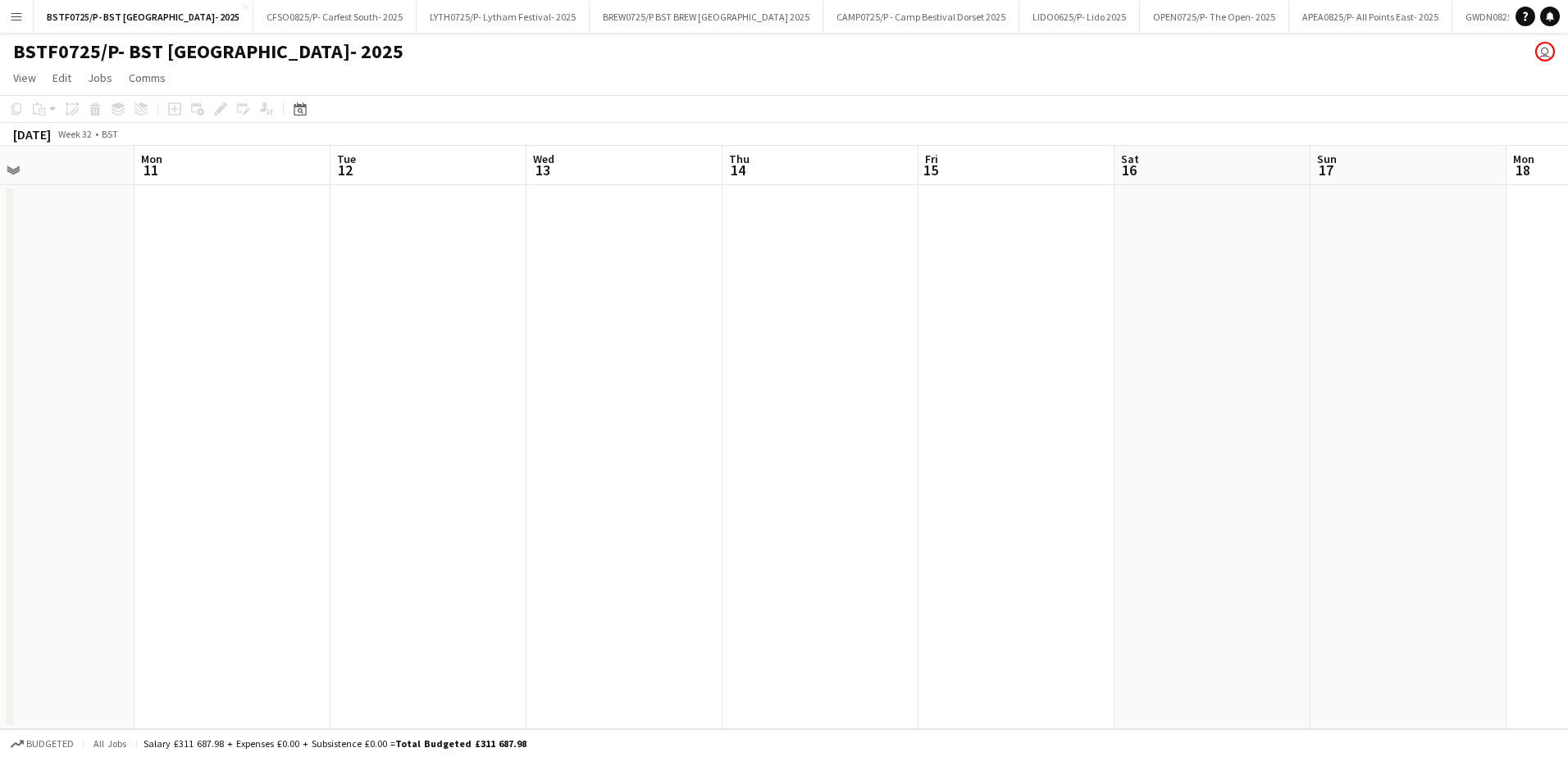
click at [1018, 563] on app-calendar-viewport "Sat 9 Sun 10 Mon 11 Tue 12 Wed 13 Thu 14 Fri 15 Sat 16 Sun 17 Mon 18 Tue 19 Wed…" at bounding box center [784, 437] width 1568 height 584
drag, startPoint x: 343, startPoint y: 557, endPoint x: 1142, endPoint y: 546, distance: 799.1
click at [1140, 547] on app-calendar-viewport "Tue 5 Wed 6 Thu 7 Fri 8 Sat 9 Sun 10 Mon 11 Tue 12 Wed 13 Thu 14 Fri 15 Sat 16 …" at bounding box center [784, 437] width 1568 height 584
drag, startPoint x: 271, startPoint y: 567, endPoint x: 456, endPoint y: 560, distance: 185.1
click at [999, 545] on app-calendar-viewport "Fri 1 Sat 2 Sun 3 Mon 4 Tue 5 Wed 6 Thu 7 Fri 8 Sat 9 Sun 10 Mon 11 Tue 12 Wed …" at bounding box center [784, 437] width 1568 height 584
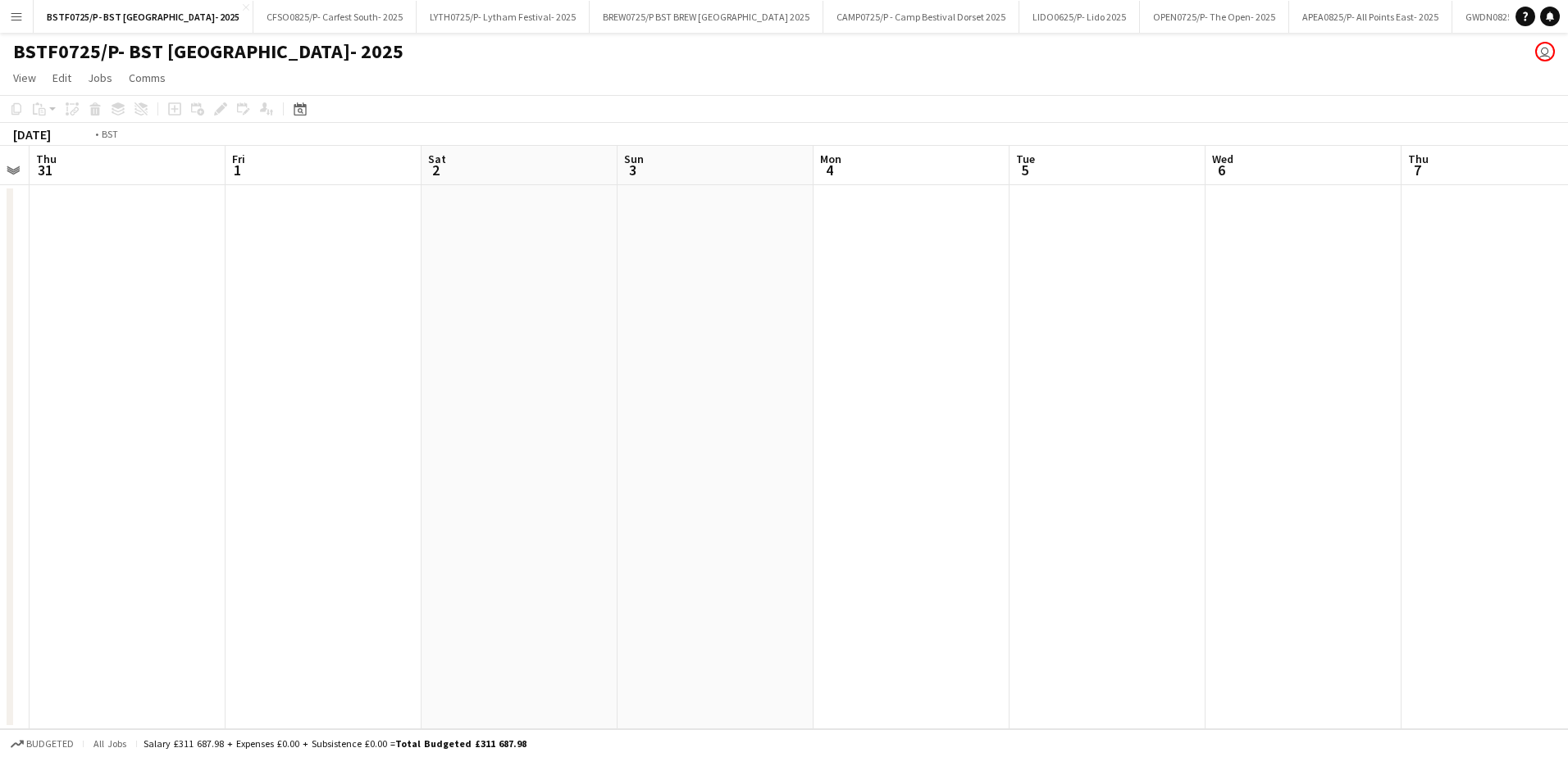
drag, startPoint x: 478, startPoint y: 548, endPoint x: 827, endPoint y: 543, distance: 349.0
click at [791, 546] on app-calendar-viewport "Mon 28 Tue 29 Wed 30 Thu 31 Fri 1 Sat 2 Sun 3 Mon 4 Tue 5 Wed 6 Thu 7 Fri 8 Sat…" at bounding box center [784, 437] width 1568 height 584
drag, startPoint x: 94, startPoint y: 591, endPoint x: 926, endPoint y: 543, distance: 833.4
click at [920, 544] on app-calendar-viewport "Fri 25 Sat 26 Sun 27 Mon 28 Tue 29 Wed 30 Thu 31 Fri 1 Sat 2 Sun 3 Mon 4 Tue 5 …" at bounding box center [784, 437] width 1568 height 584
drag, startPoint x: 650, startPoint y: 548, endPoint x: 758, endPoint y: 532, distance: 109.2
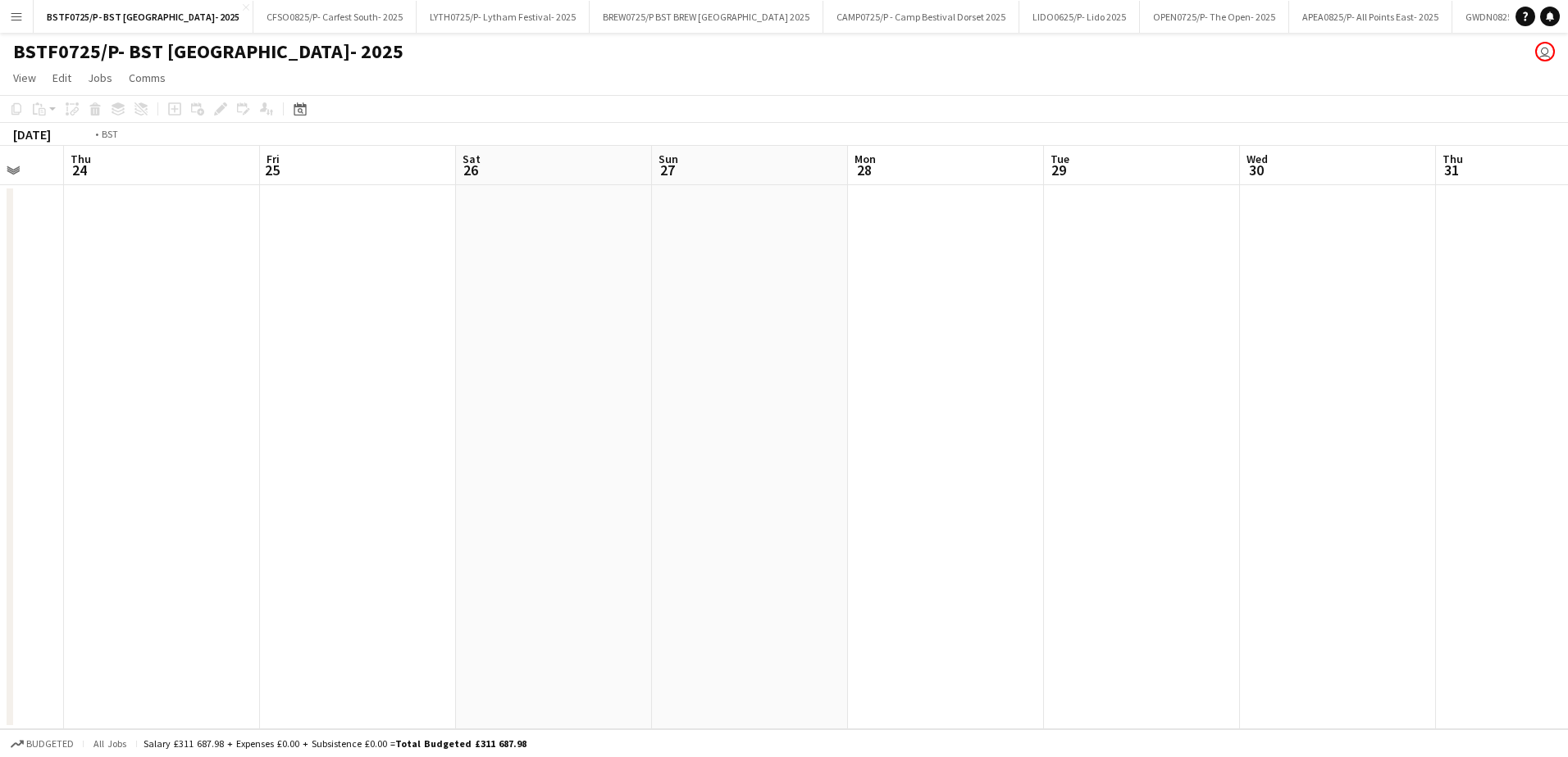
click at [738, 536] on app-calendar-viewport "Mon 21 Tue 22 Wed 23 Thu 24 Fri 25 Sat 26 Sun 27 Mon 28 Tue 29 Wed 30 Thu 31 Fr…" at bounding box center [784, 437] width 1568 height 584
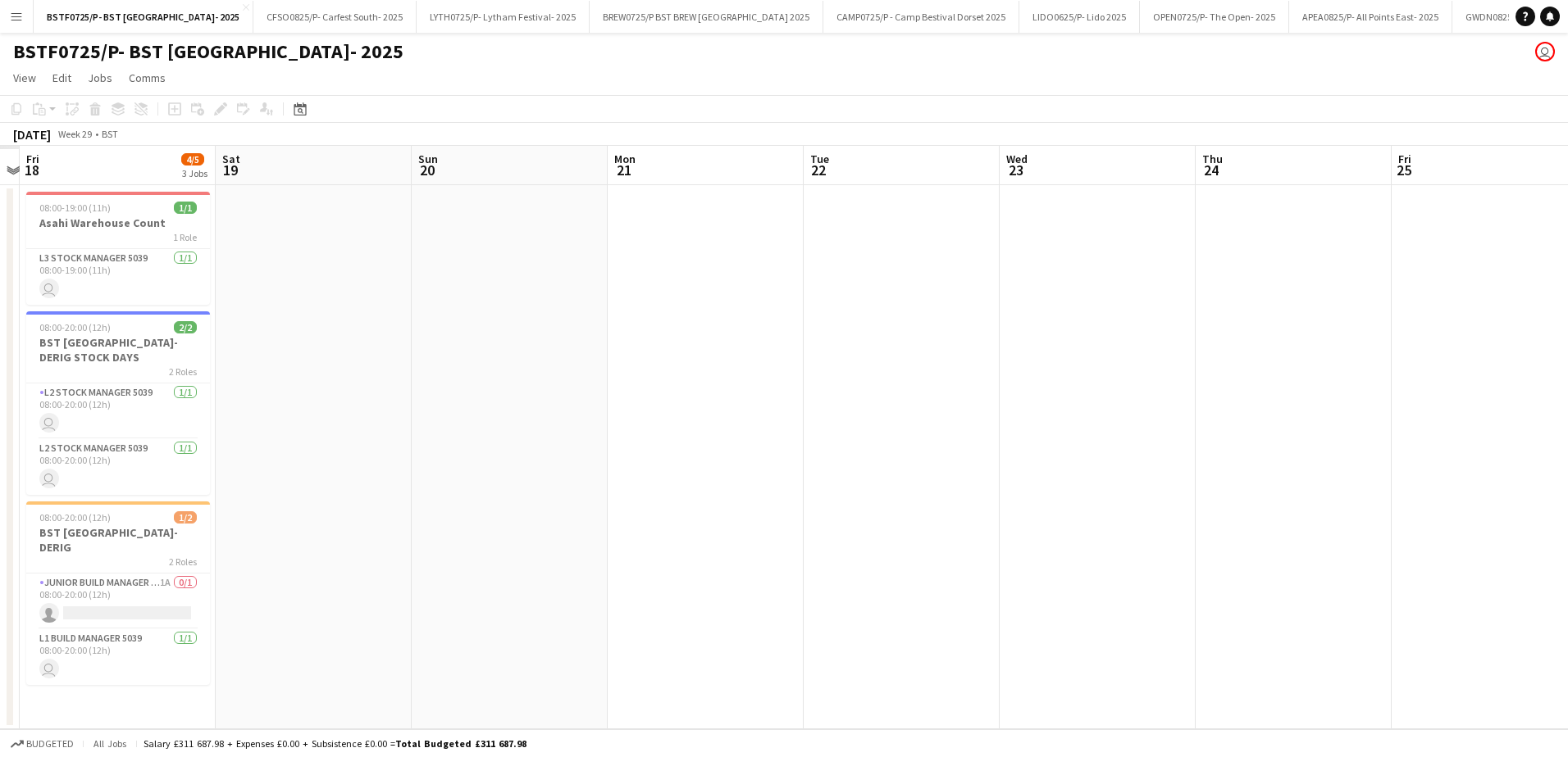
drag, startPoint x: 481, startPoint y: 540, endPoint x: 321, endPoint y: 543, distance: 160.0
click at [699, 523] on app-calendar-viewport "Wed 16 Thu 17 Fri 18 4/5 3 Jobs Sat 19 Sun 20 Mon 21 Tue 22 Wed 23 Thu 24 Fri 2…" at bounding box center [784, 437] width 1568 height 584
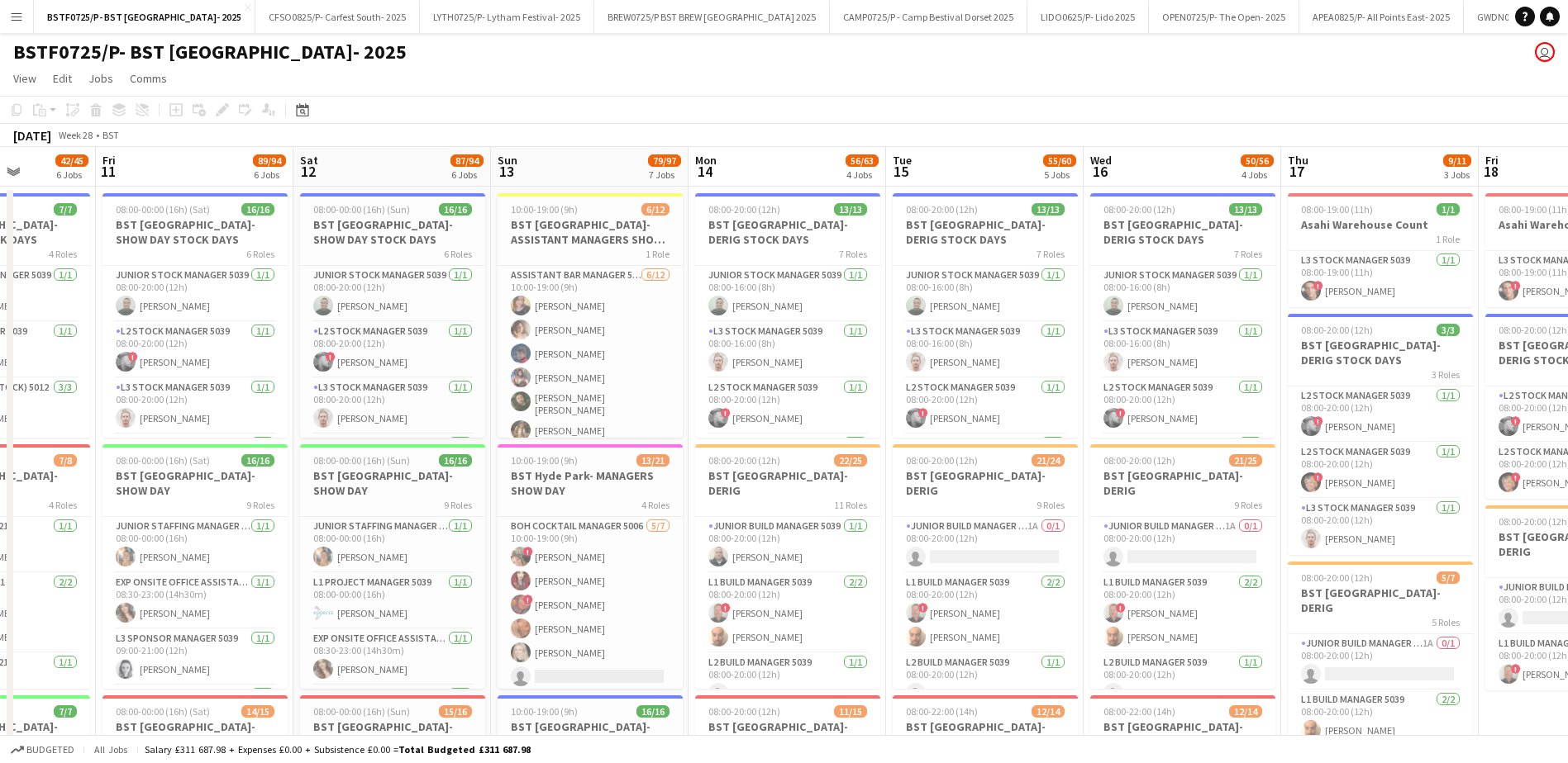
scroll to position [0, 496]
